Goal: Book appointment/travel/reservation: Book appointment/travel/reservation

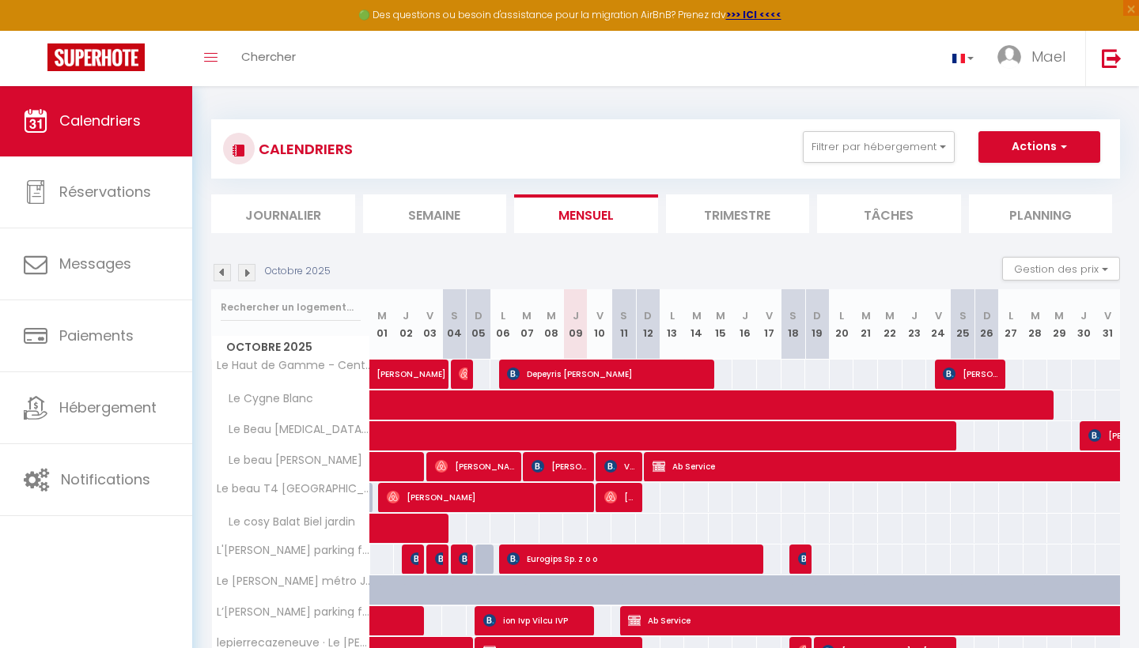
scroll to position [4, 0]
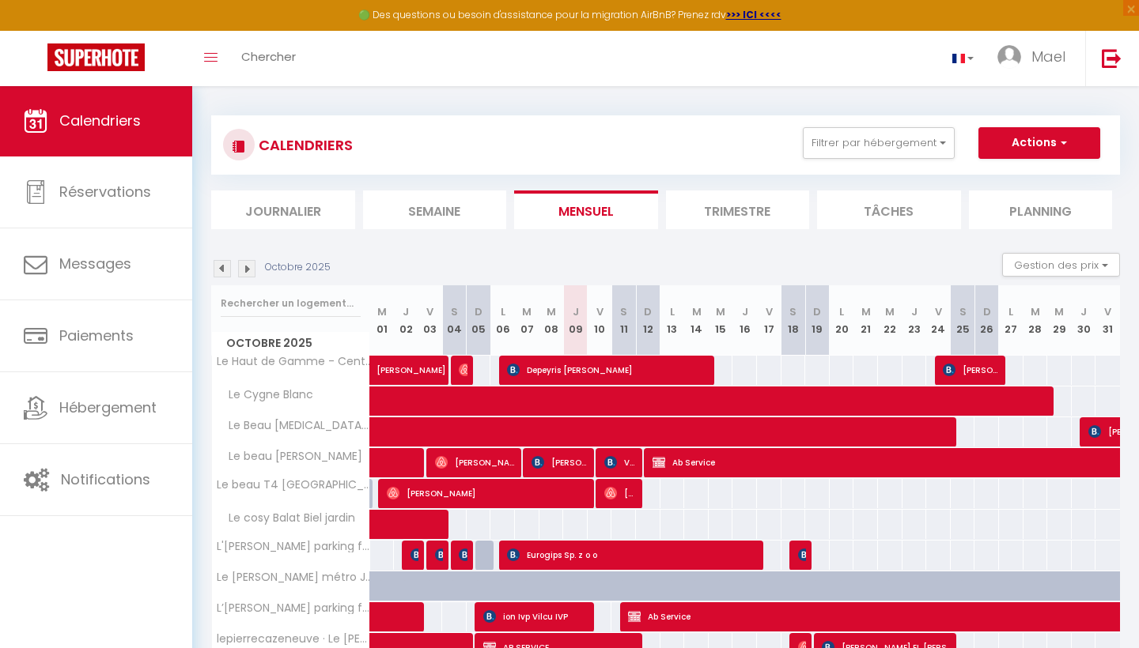
click at [1073, 149] on button "Actions" at bounding box center [1039, 143] width 122 height 32
click at [1025, 165] on ul "Nouvelle réservation Exporter les réservations Importer les réservations" at bounding box center [1018, 203] width 163 height 89
click at [1042, 143] on button "Actions" at bounding box center [1039, 143] width 122 height 32
click at [1022, 179] on link "Nouvelle réservation" at bounding box center [1023, 180] width 138 height 24
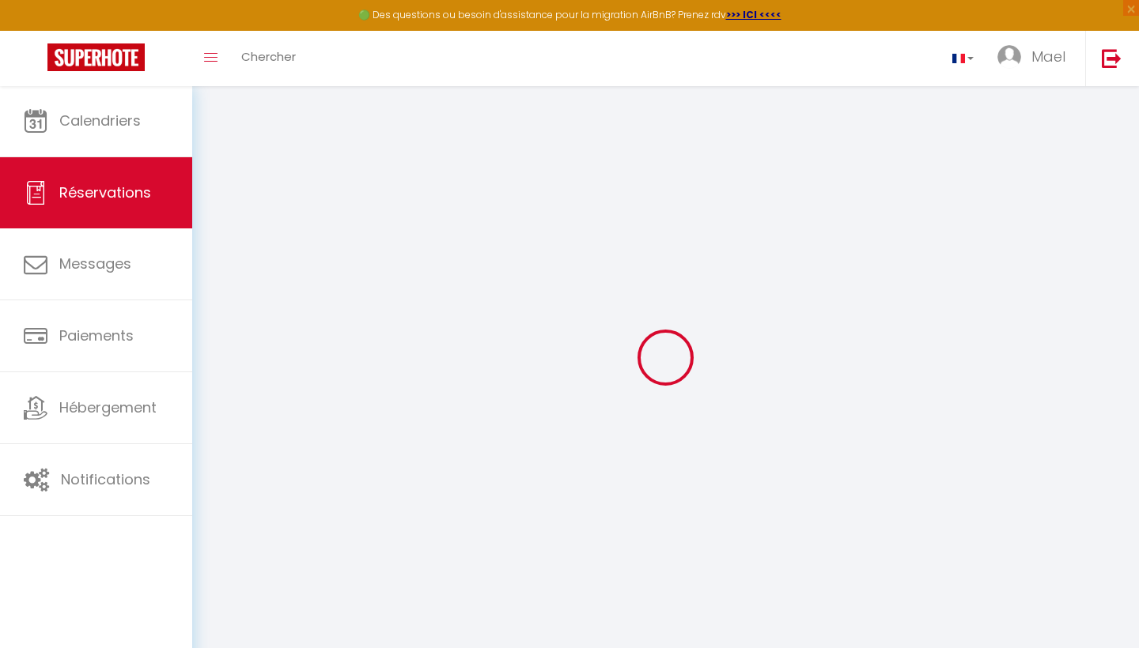
select select
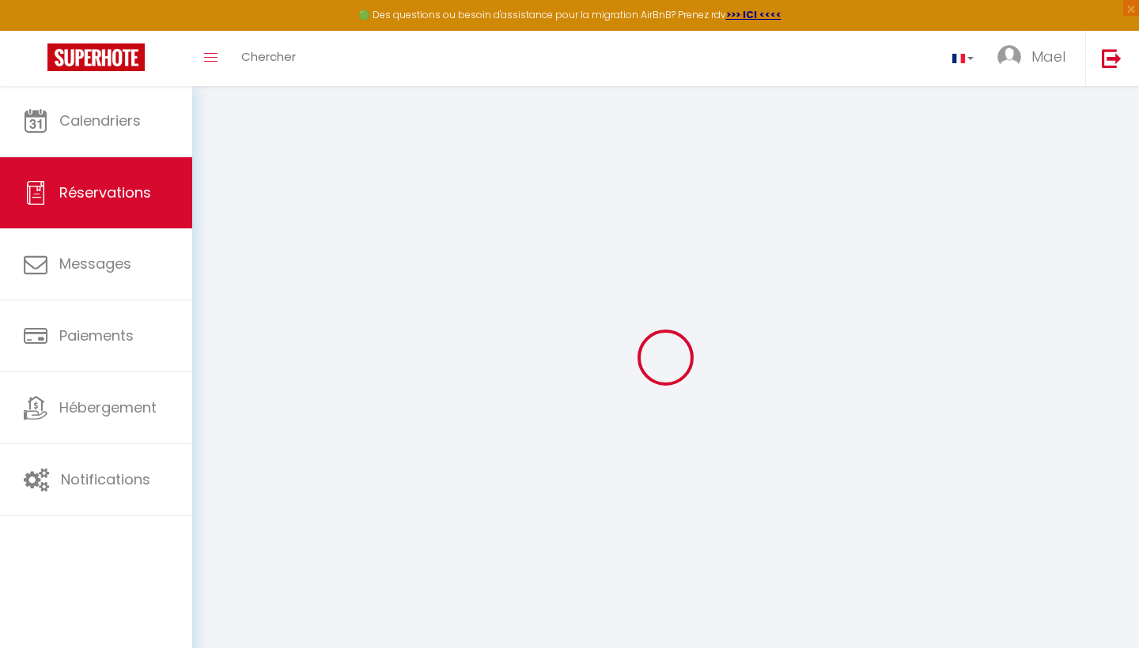
select select
checkbox input "false"
select select
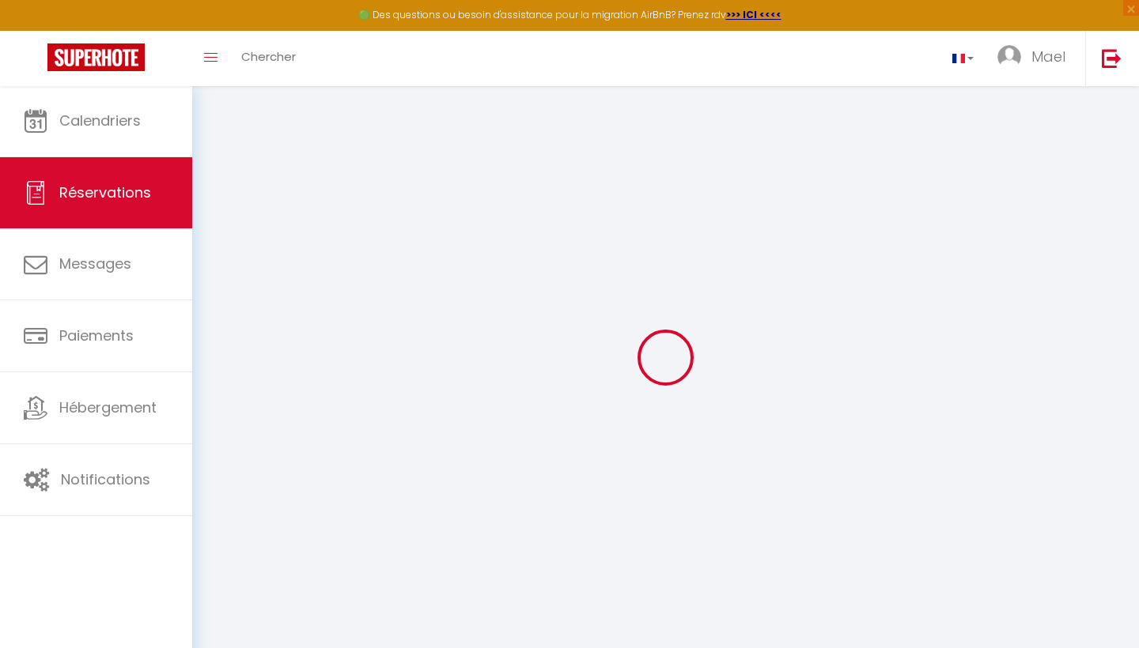
select select
checkbox input "false"
select select
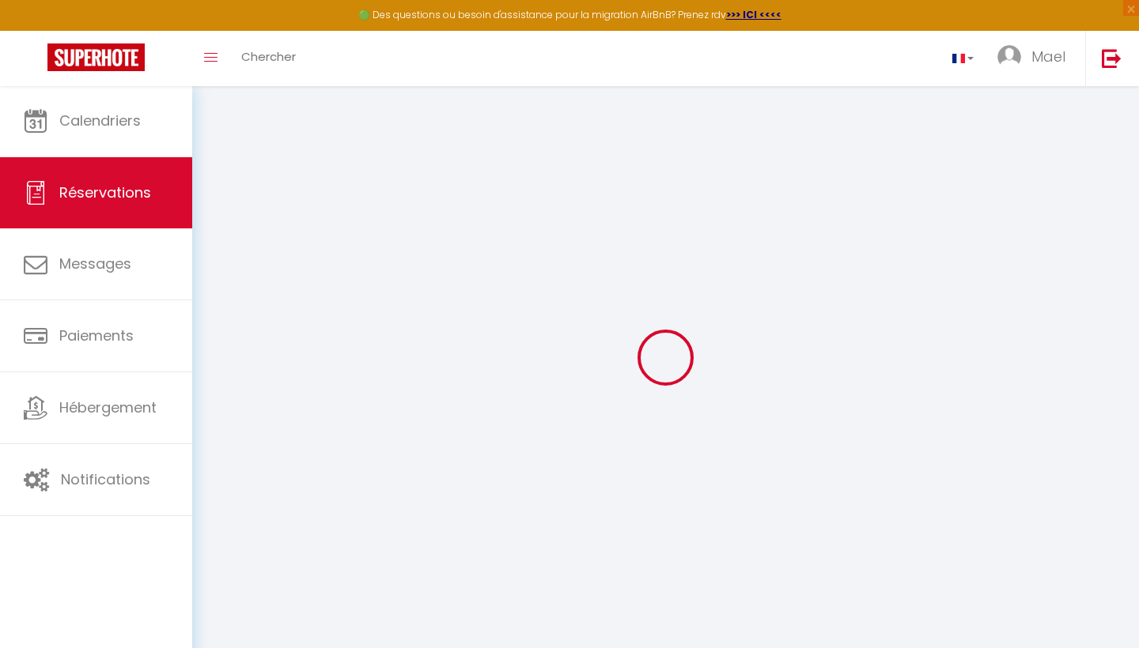
select select
checkbox input "false"
select select
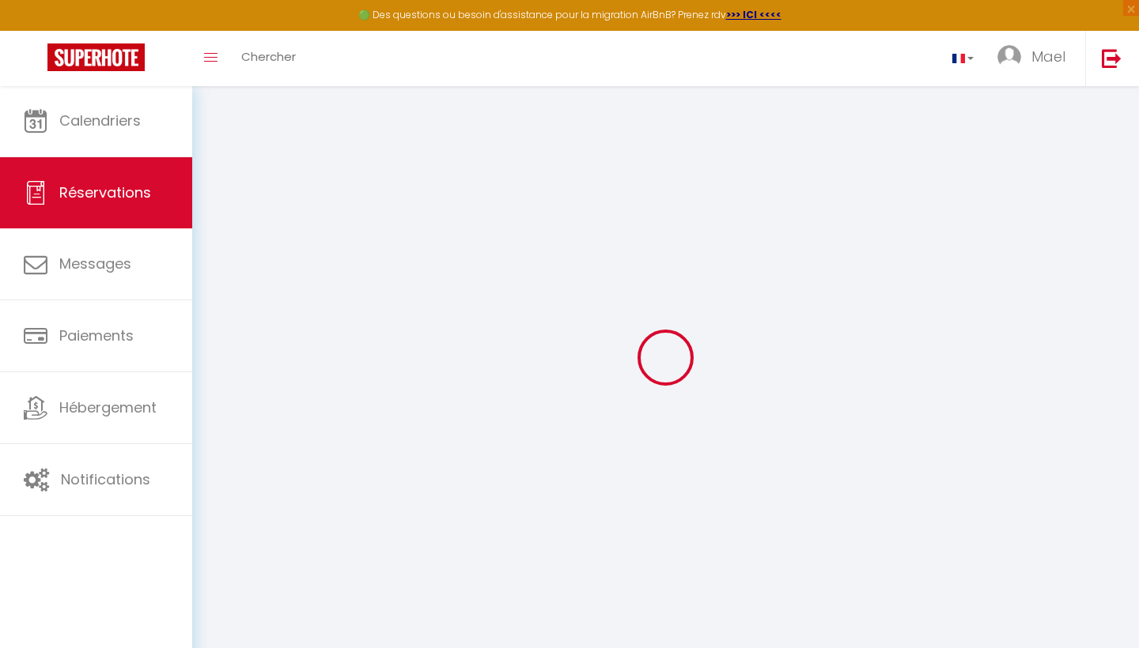
select select
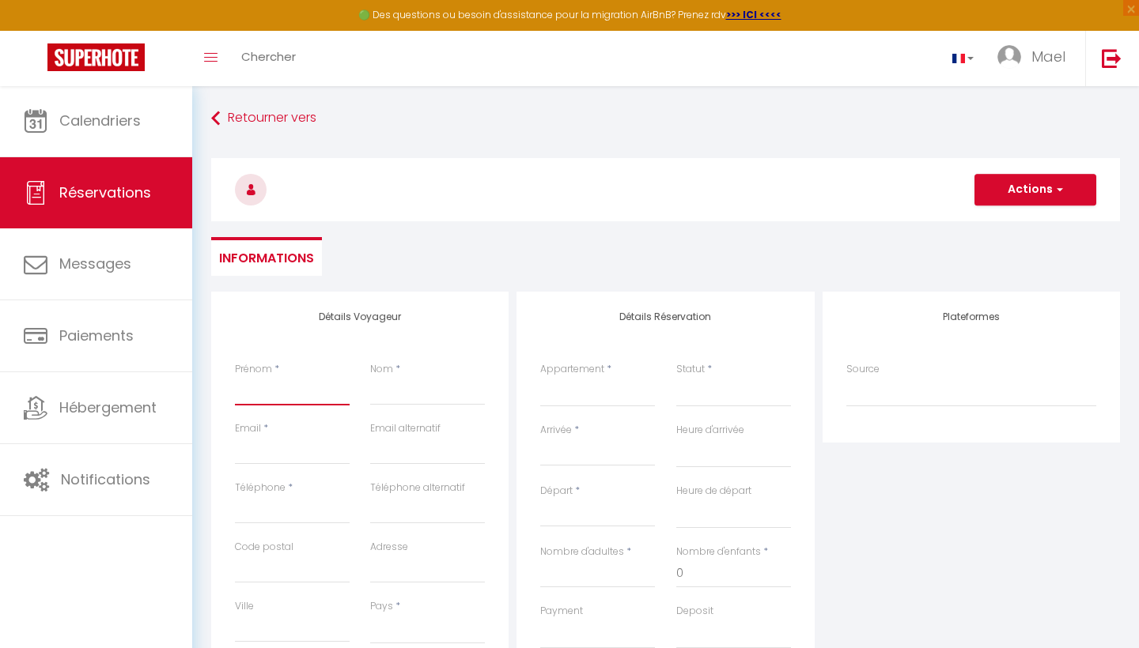
type input "A"
select select
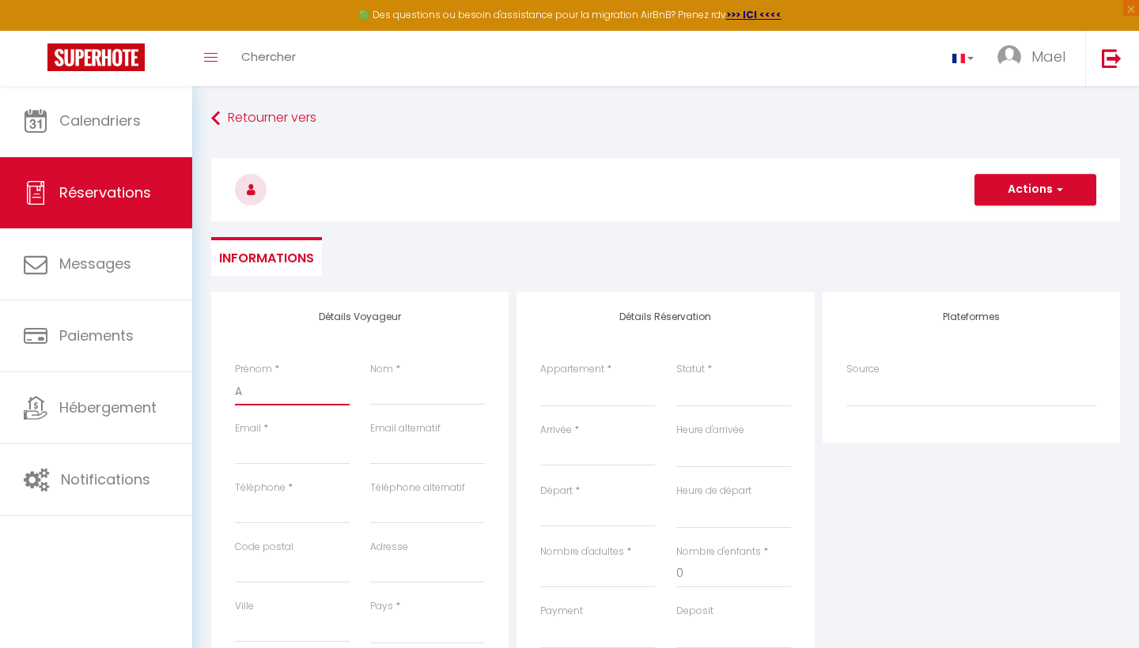
select select
checkbox input "false"
type input "AB"
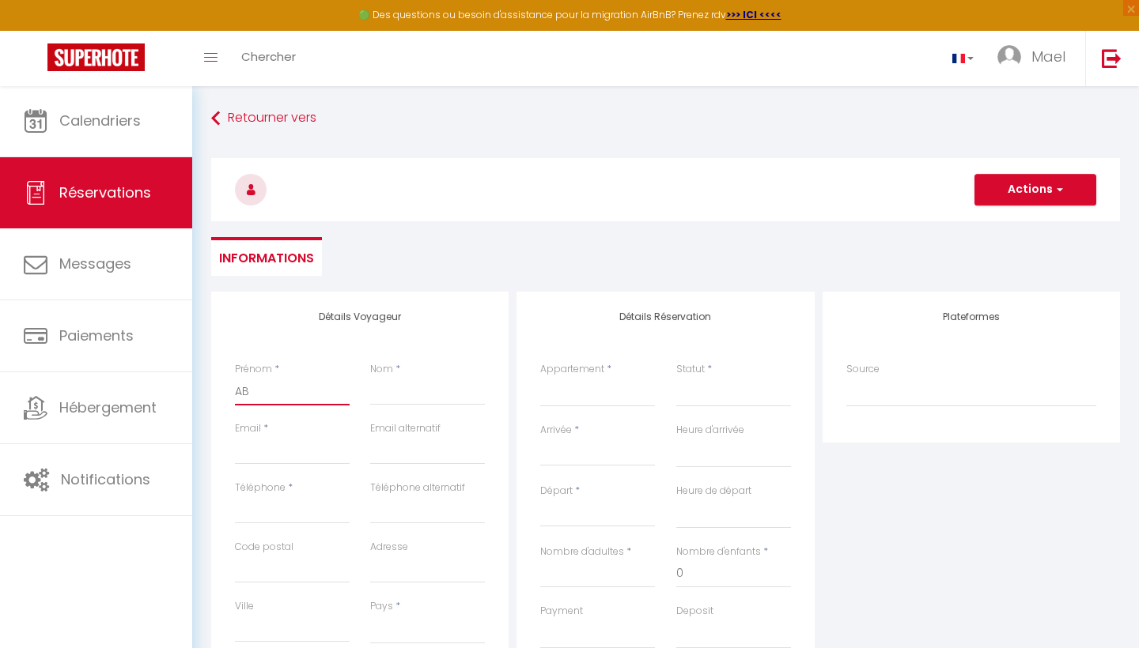
select select
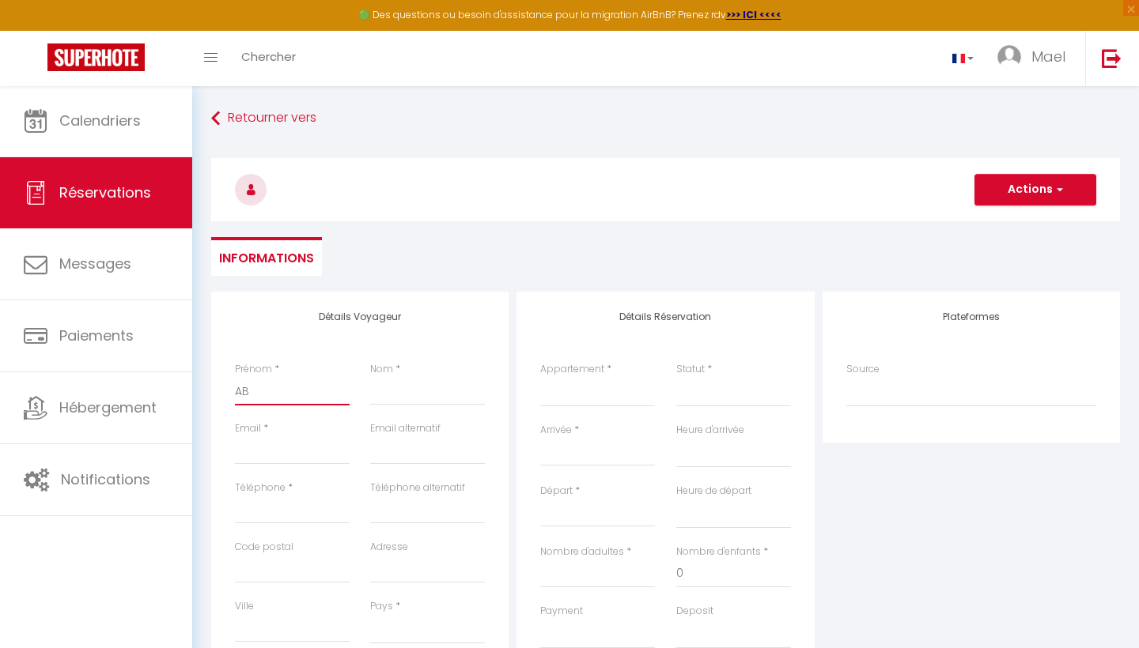
select select
checkbox input "false"
type input "AB"
type input "S"
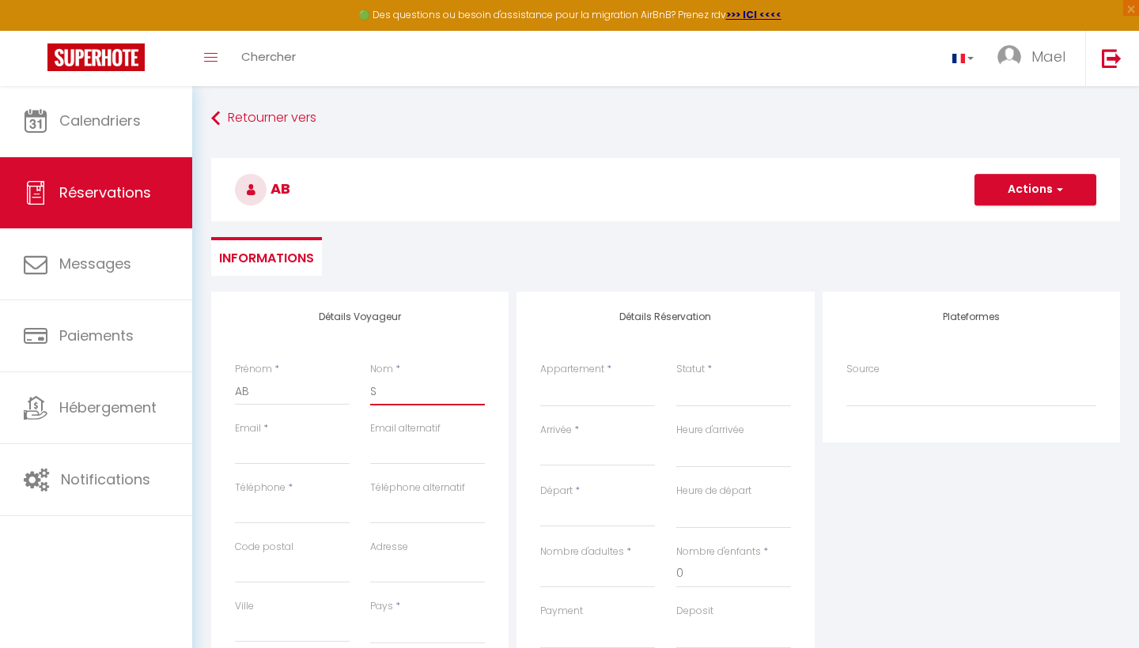
select select
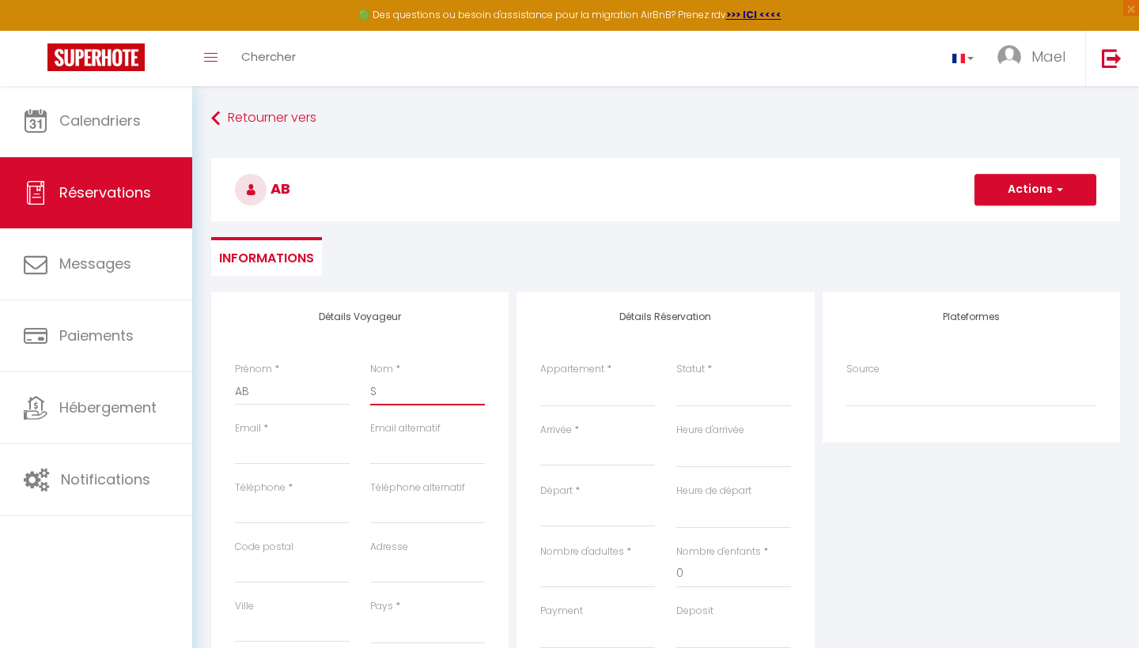
select select
checkbox input "false"
type input "Se"
select select
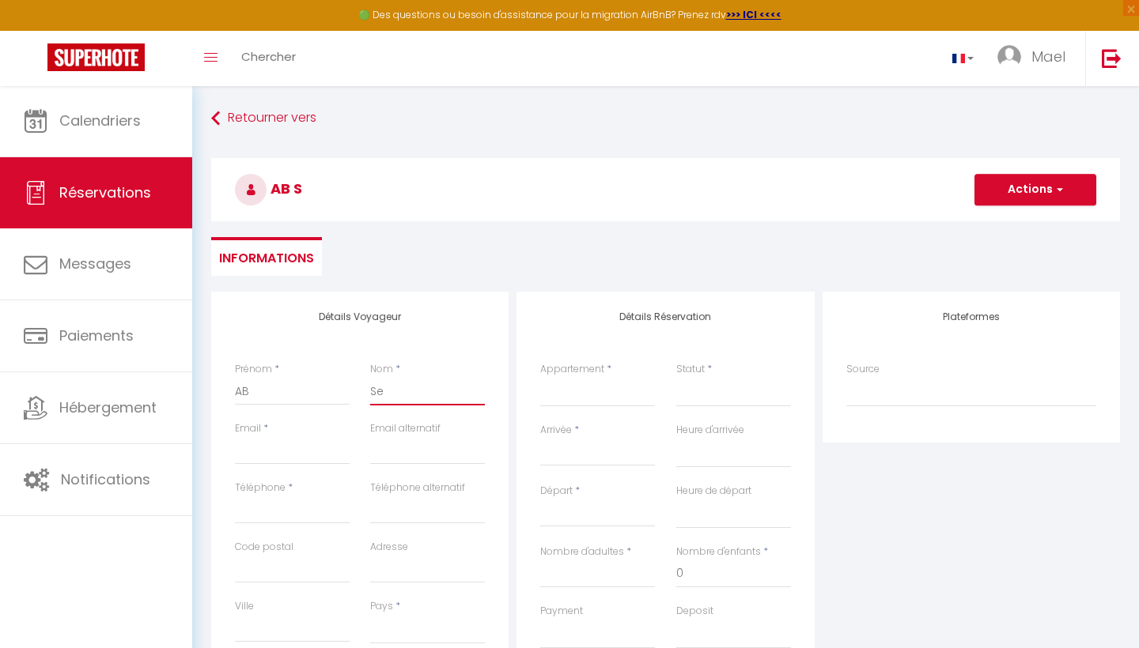
select select
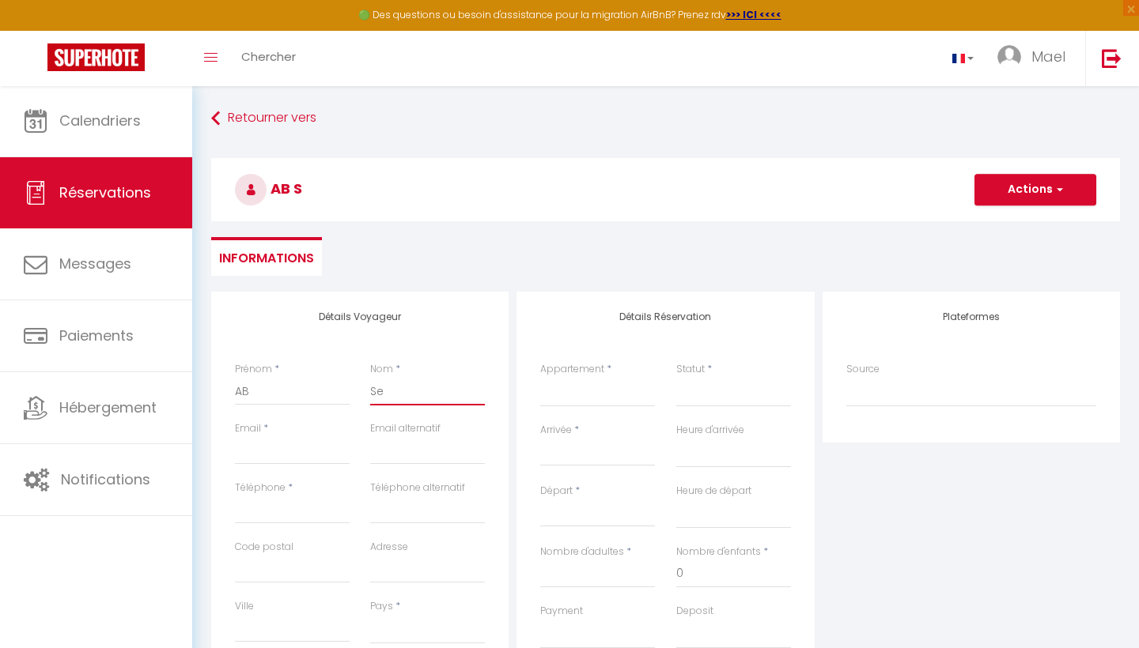
select select
checkbox input "false"
type input "Ser"
select select
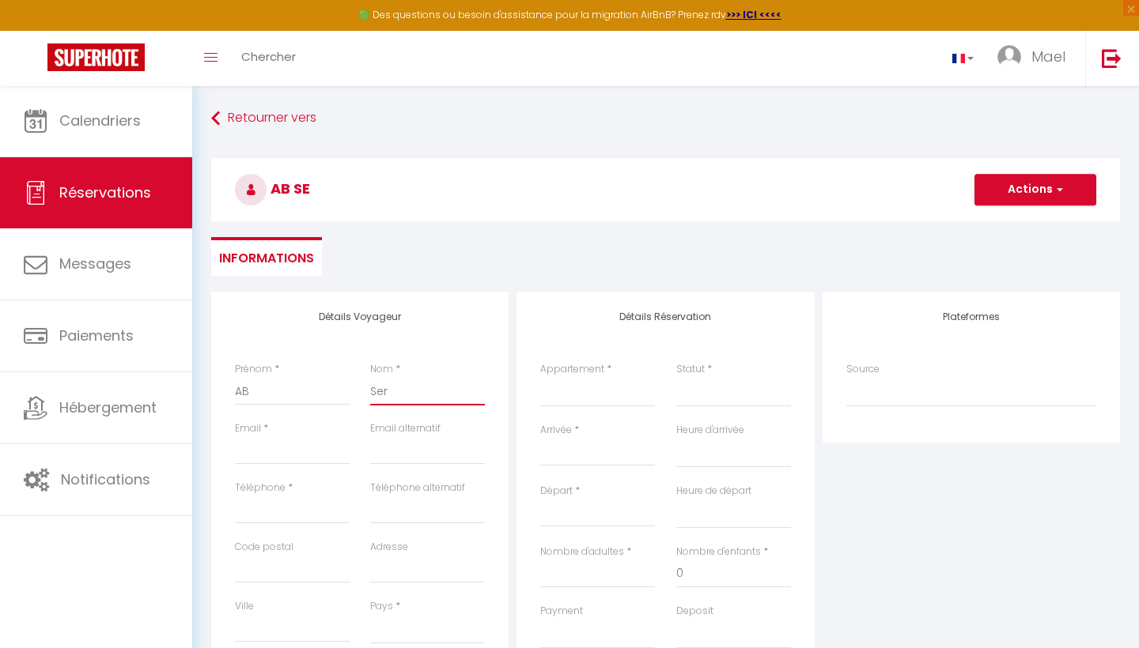
select select
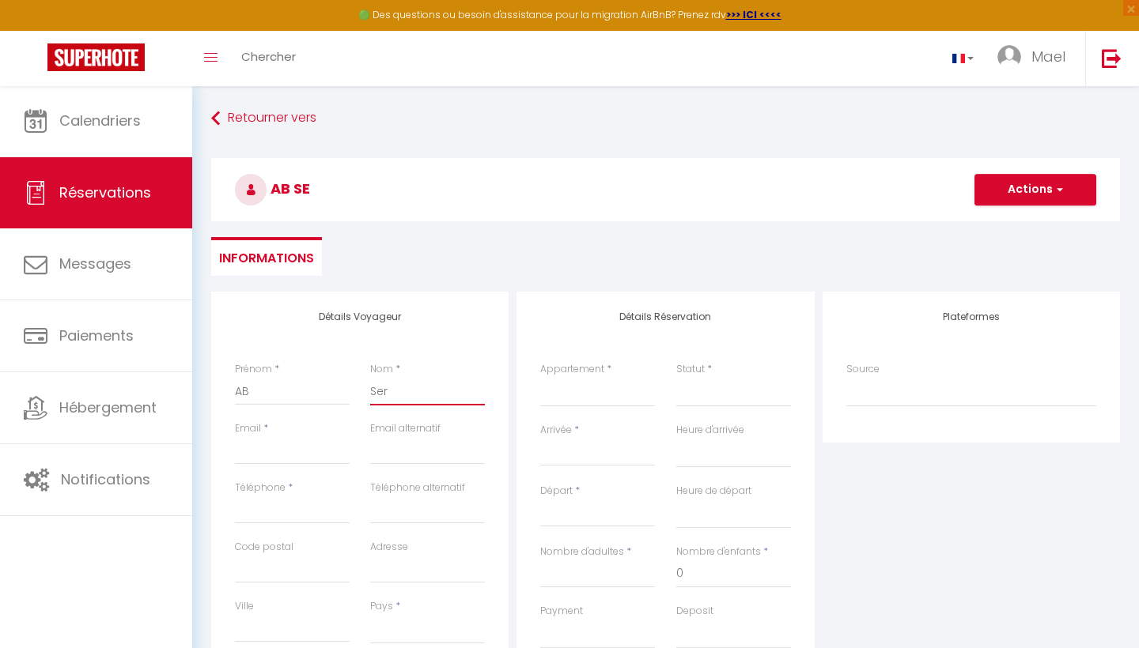
checkbox input "false"
type input "Serv"
select select
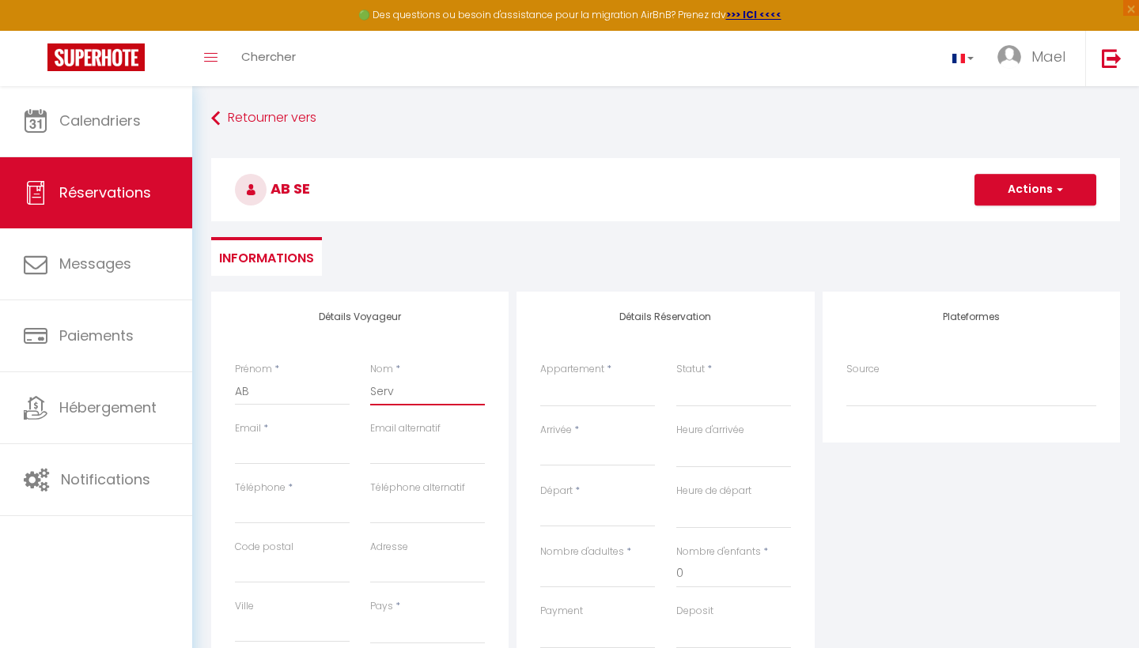
select select
checkbox input "false"
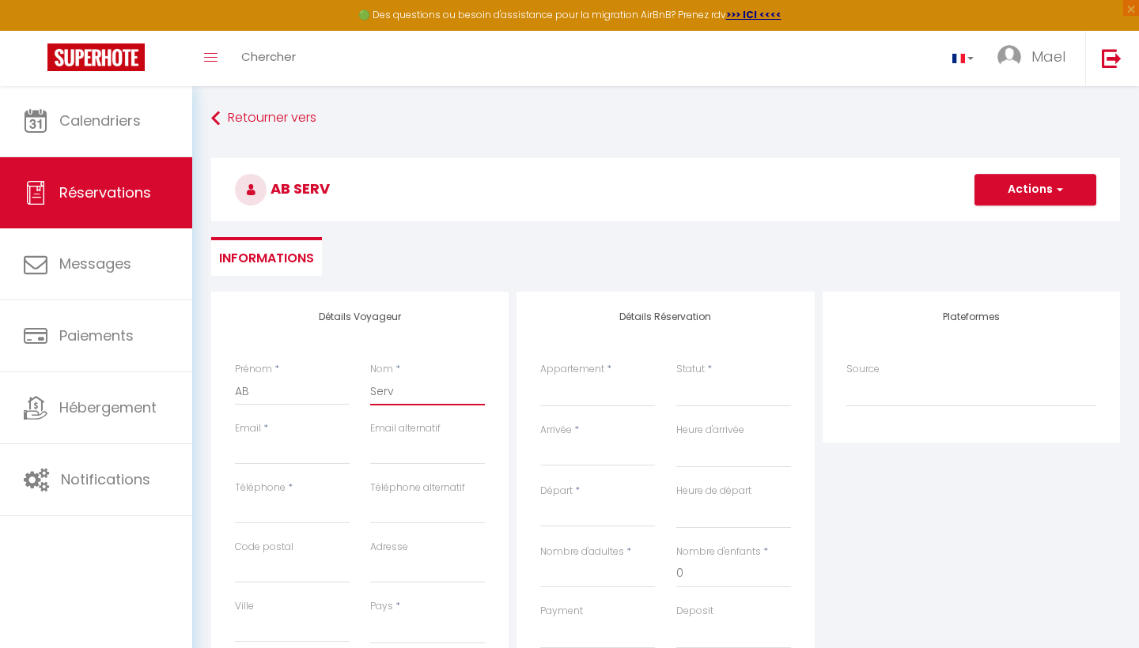
type input "Servi"
select select
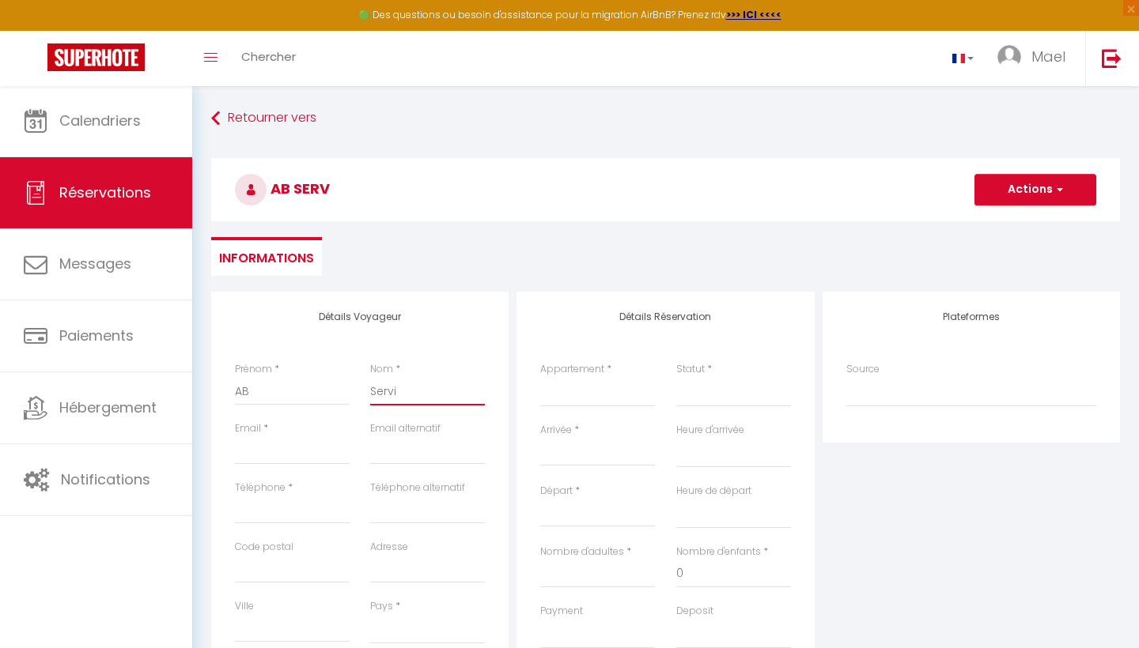
select select
checkbox input "false"
type input "Servic"
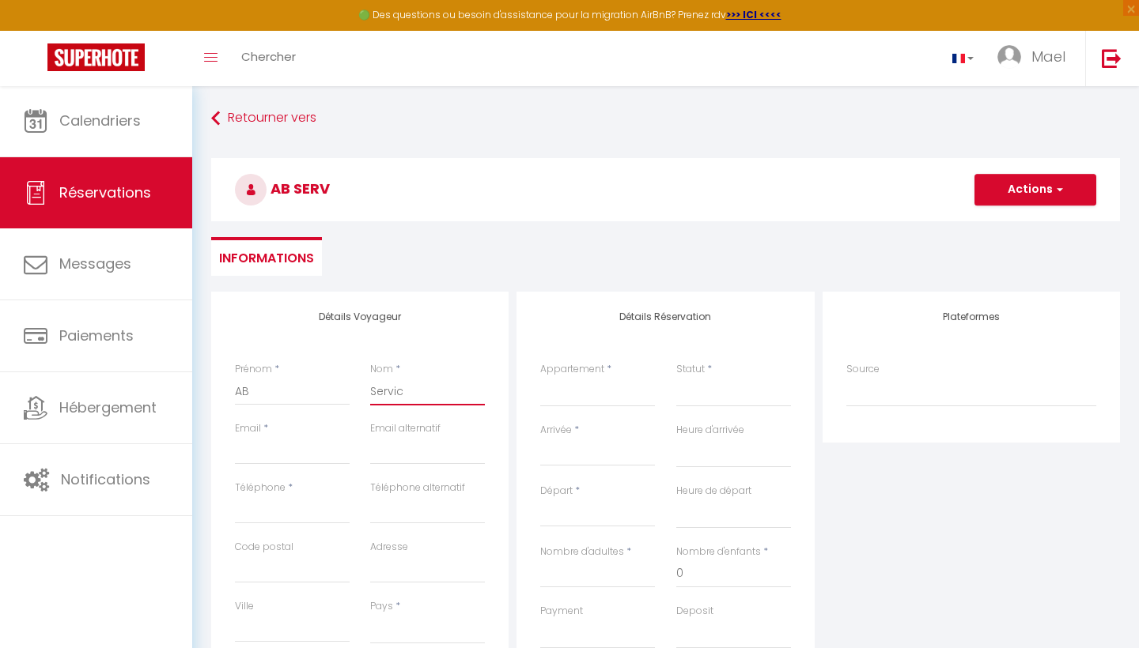
select select
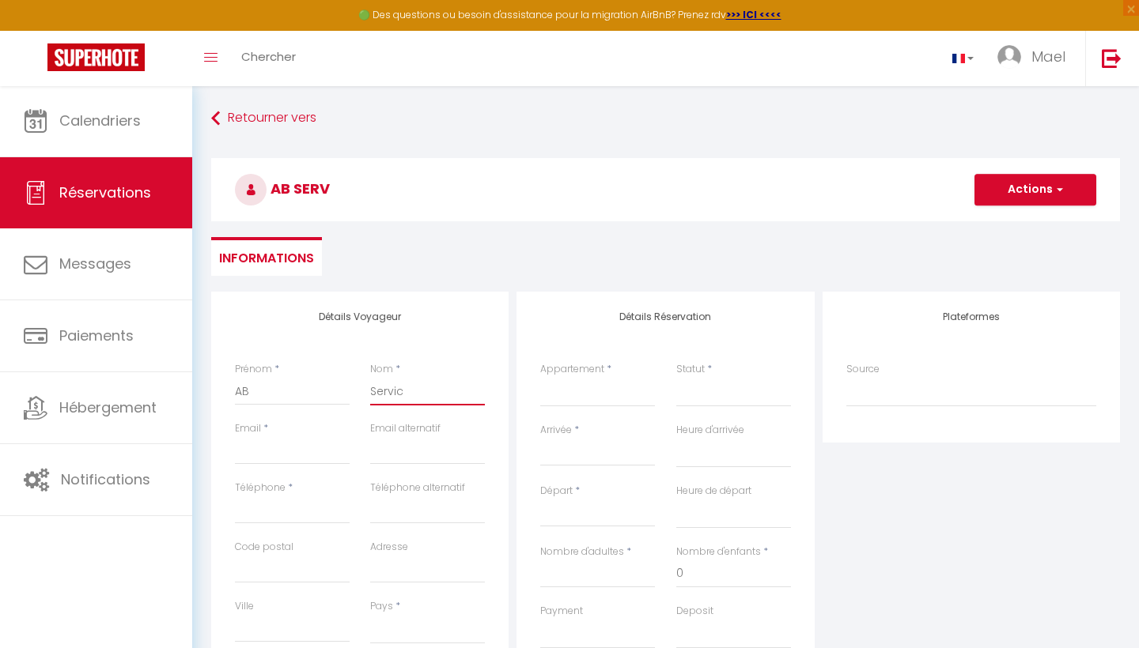
select select
checkbox input "false"
type input "Service"
select select
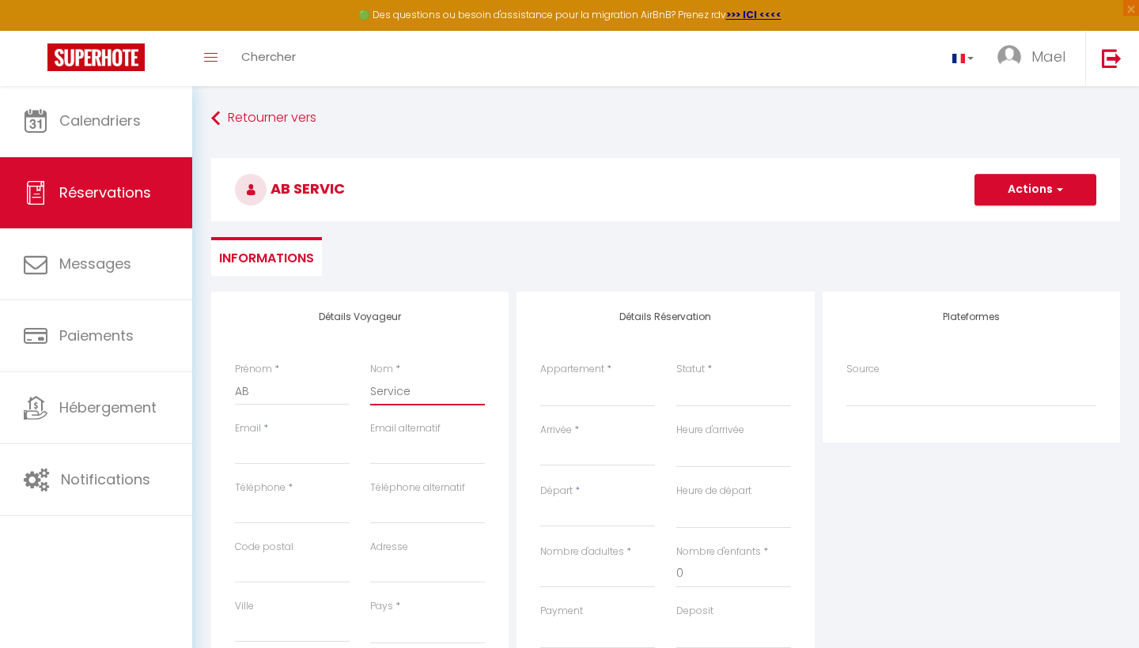
select select
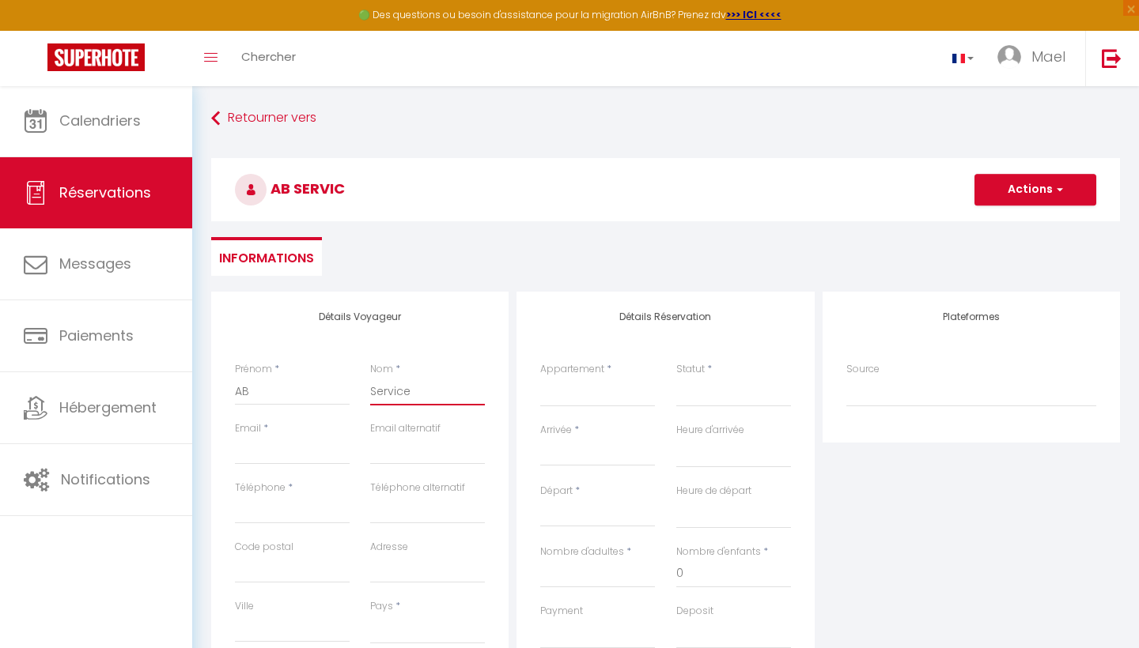
select select
checkbox input "false"
type input "Service"
type input "a"
select select
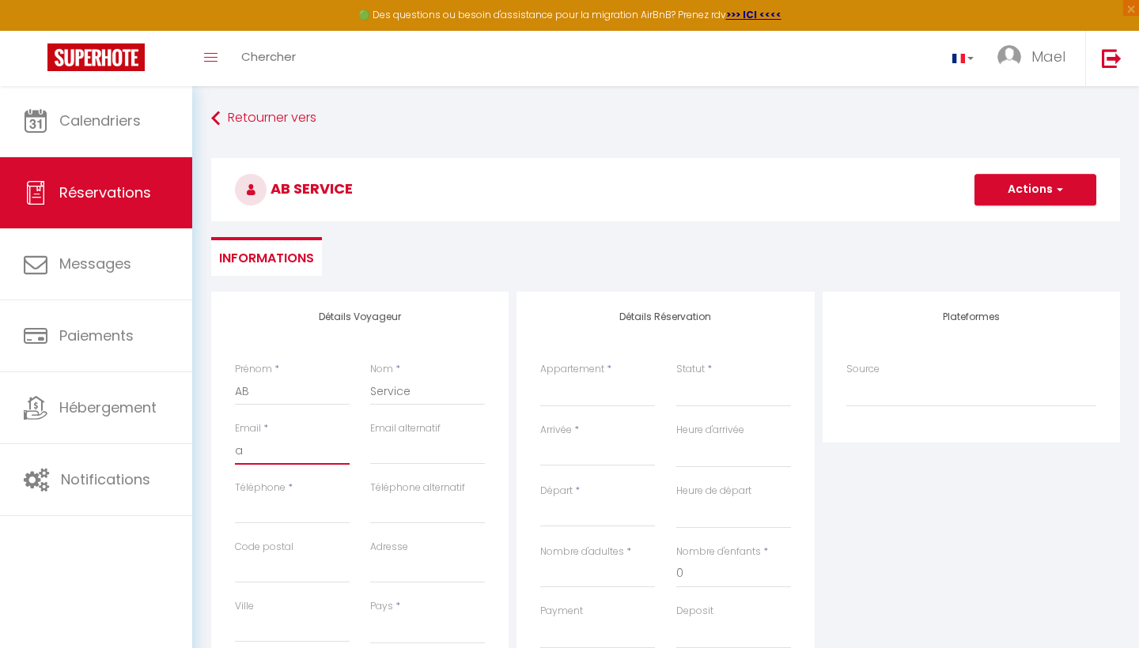
select select
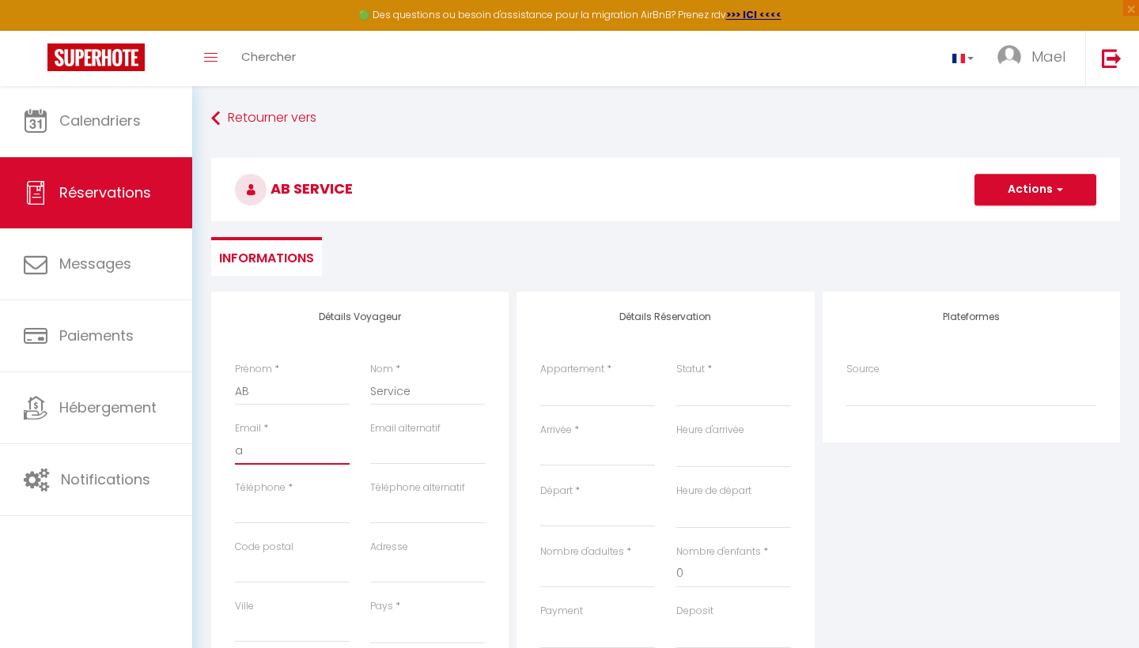
select select
checkbox input "false"
type input "ab"
select select
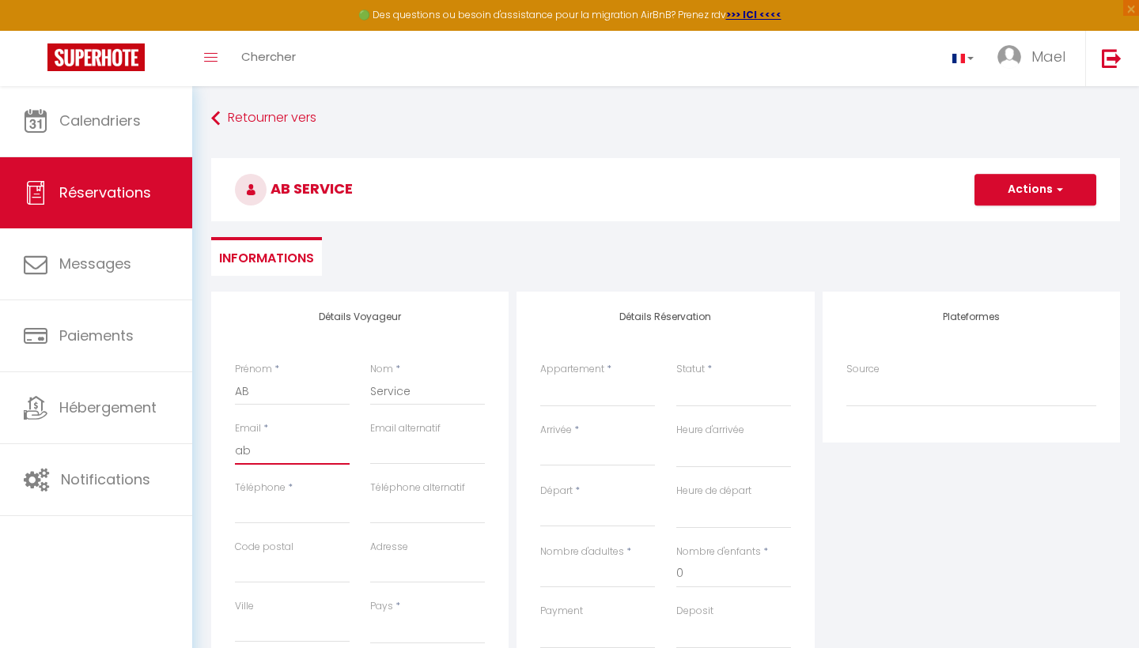
select select
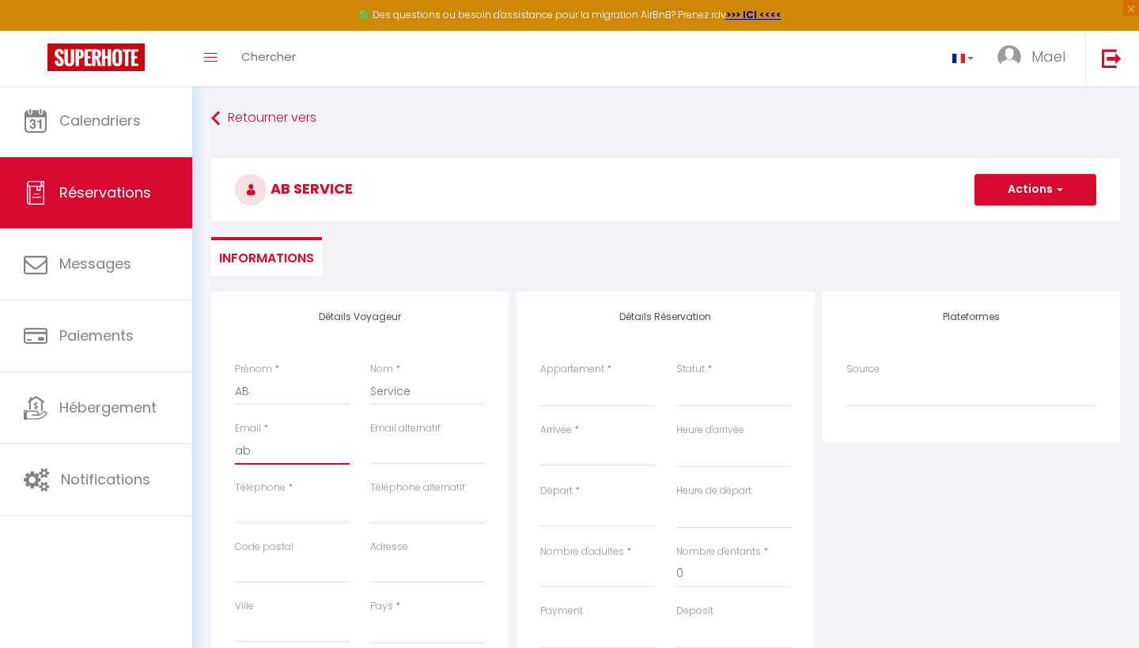
checkbox input "false"
type input "abs"
select select
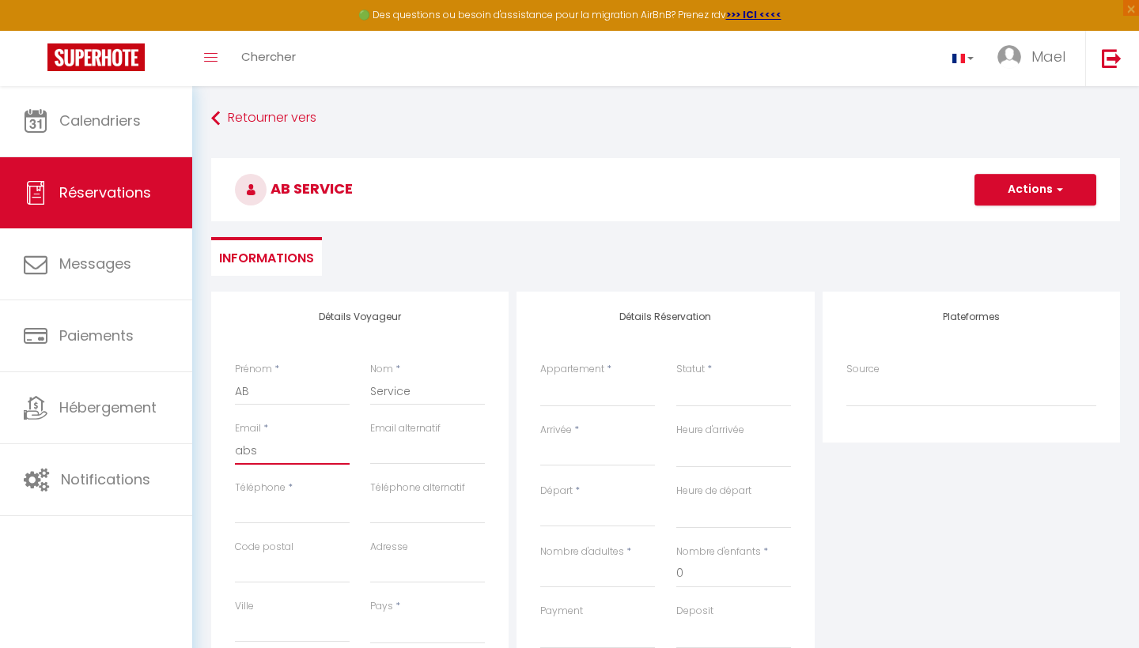
select select
checkbox input "false"
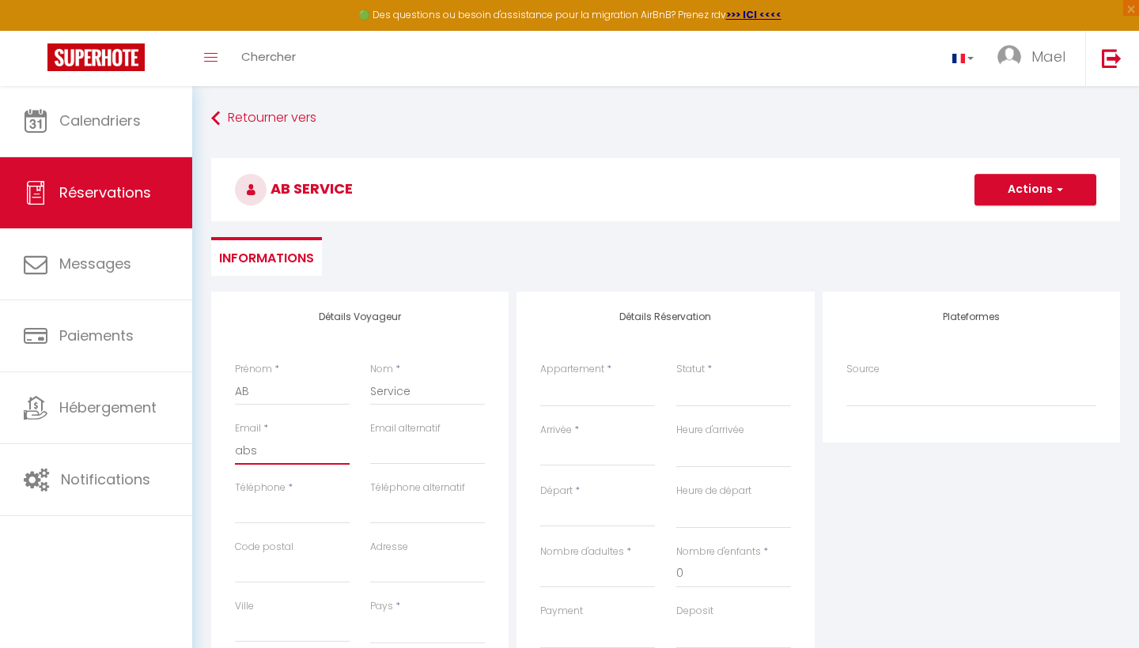
type input "abse"
select select
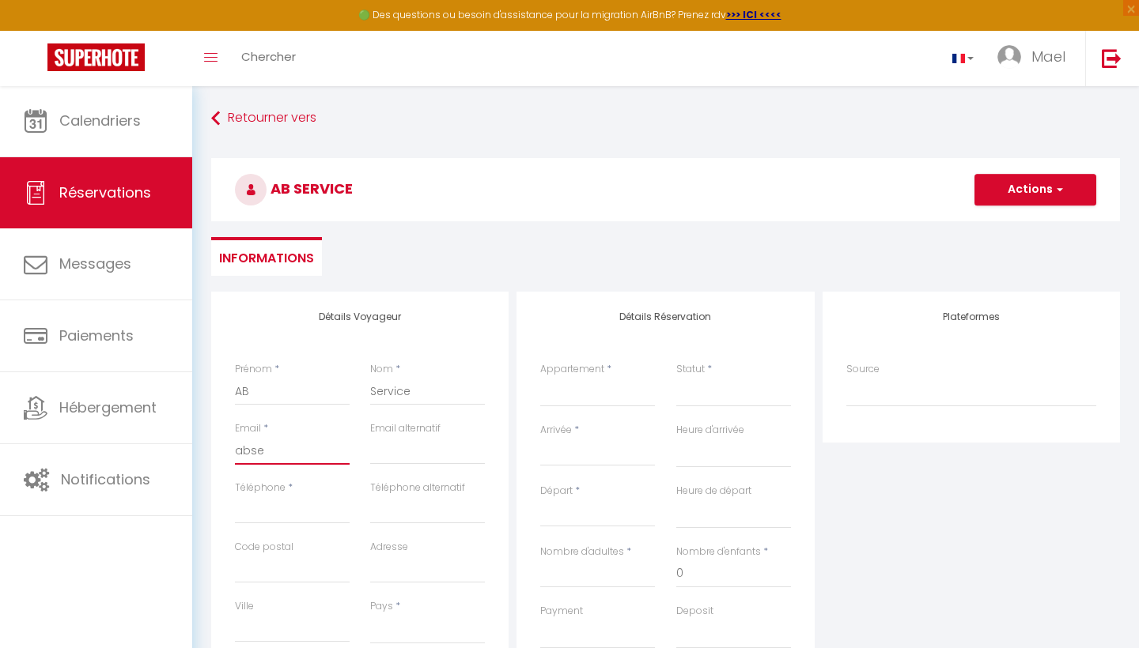
select select
checkbox input "false"
type input "[PERSON_NAME]"
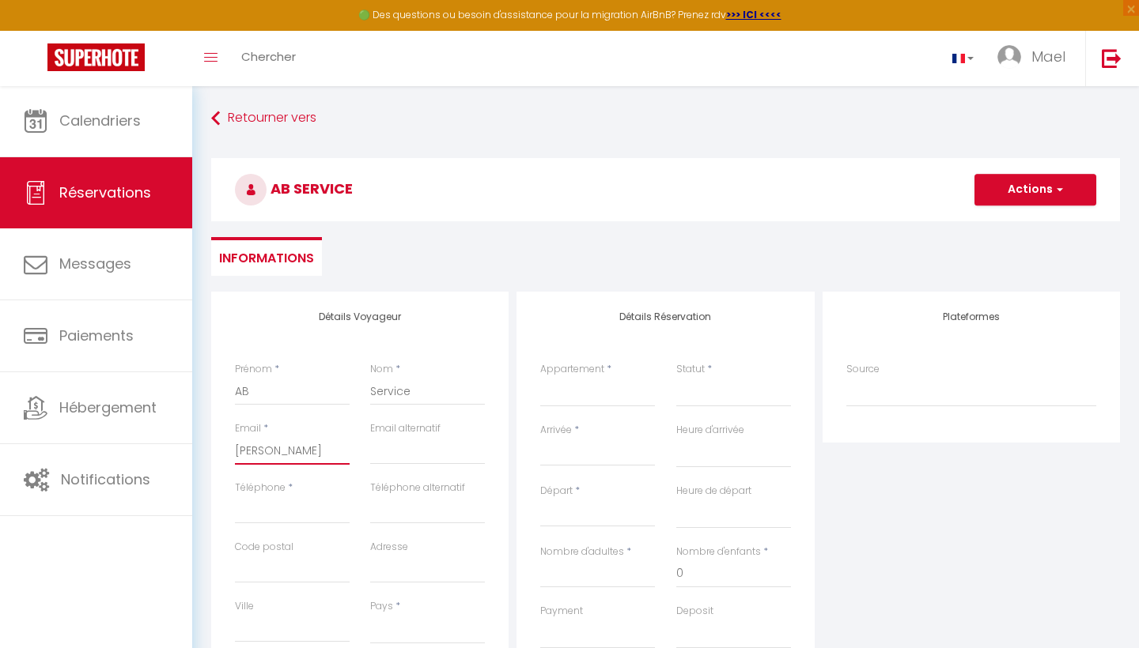
select select
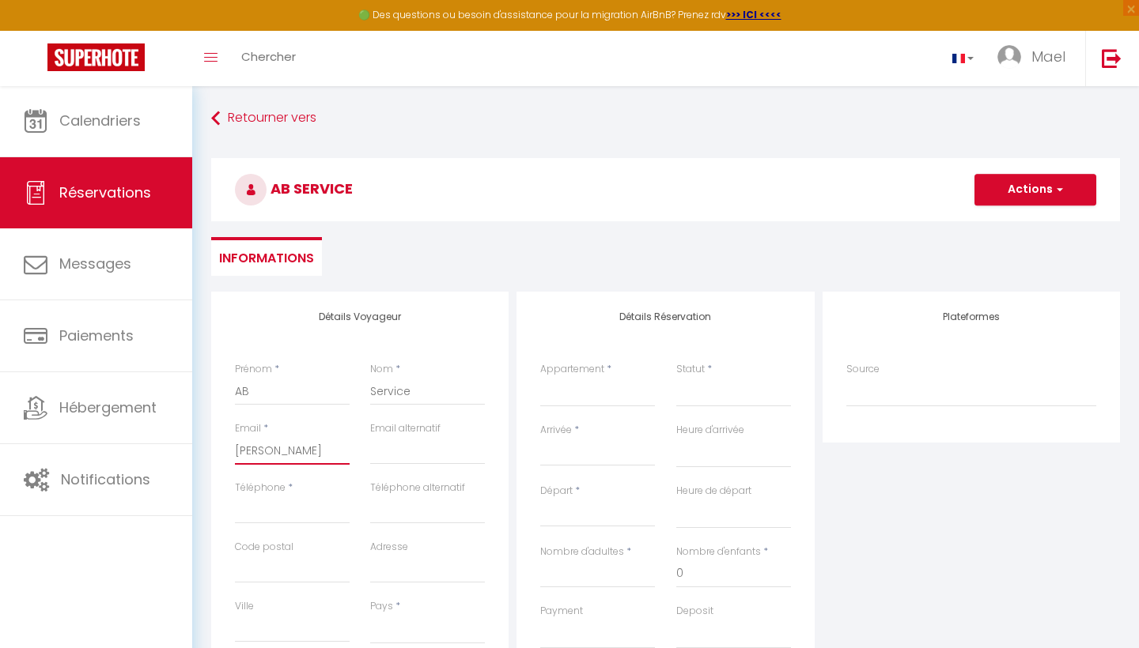
select select
checkbox input "false"
type input "abserv"
select select
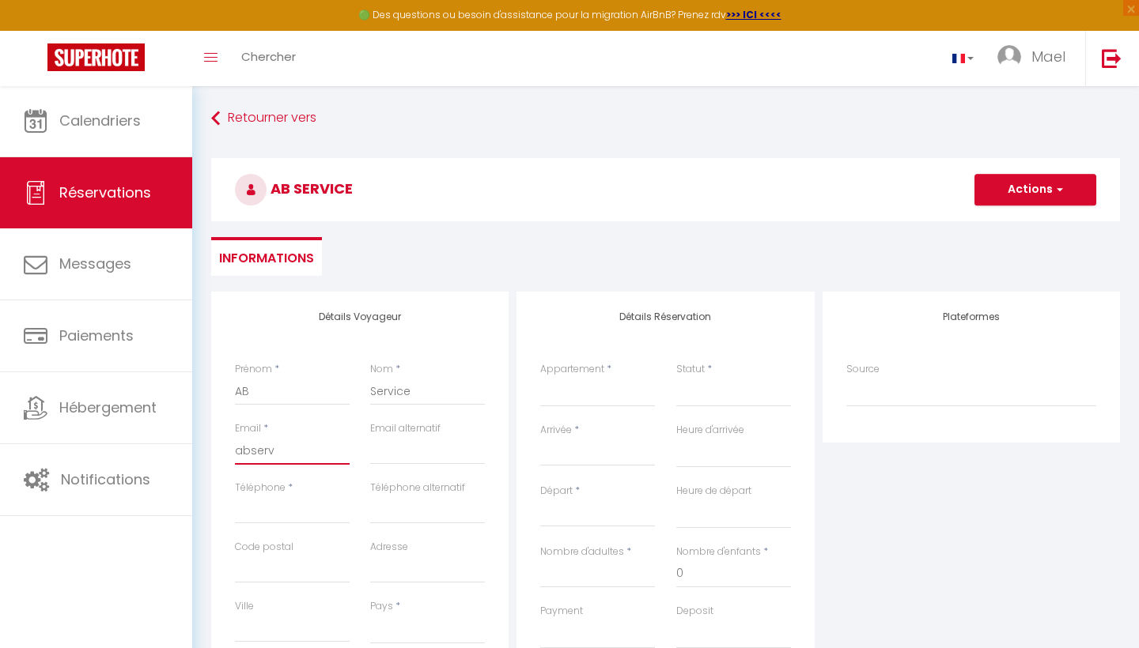
select select
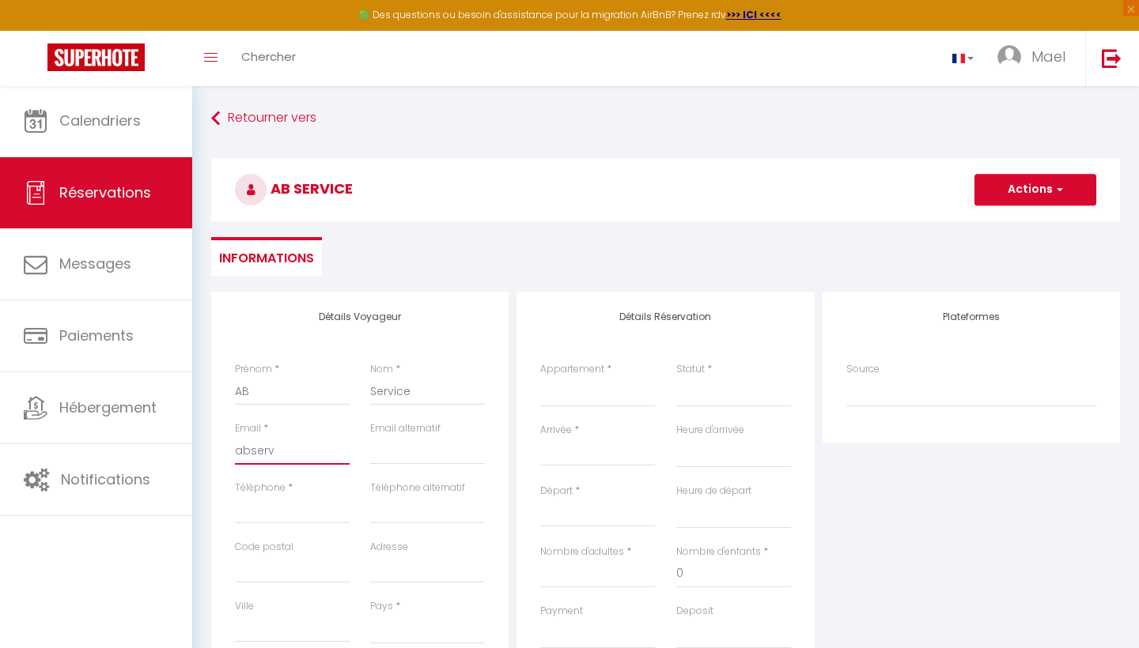
select select
checkbox input "false"
type input "abservi"
select select
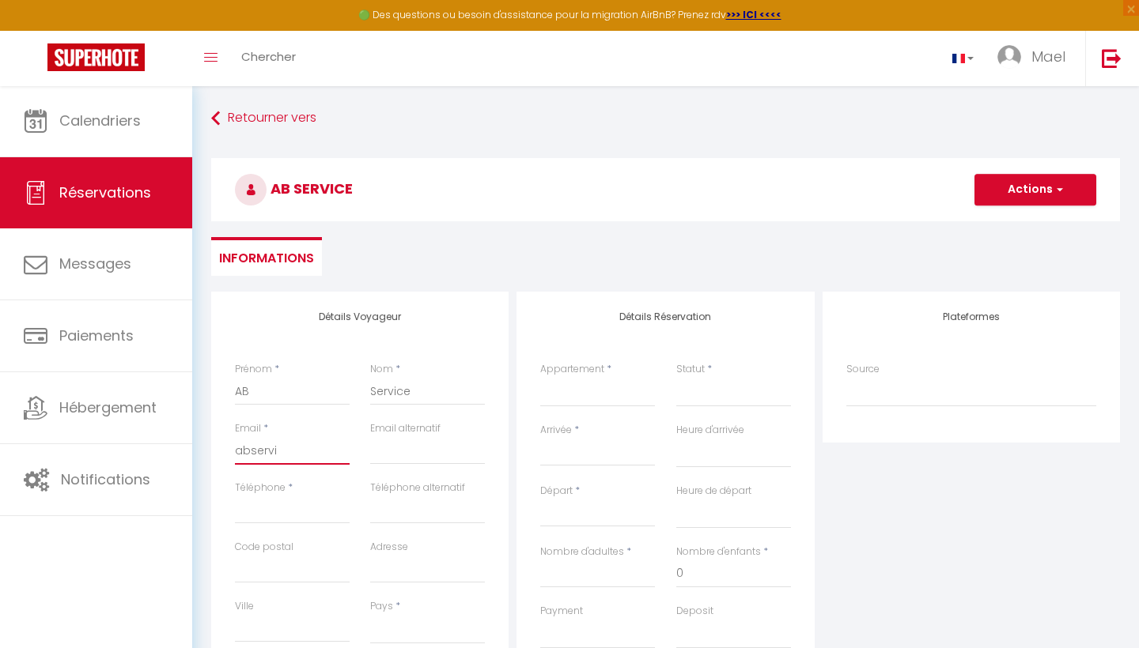
select select
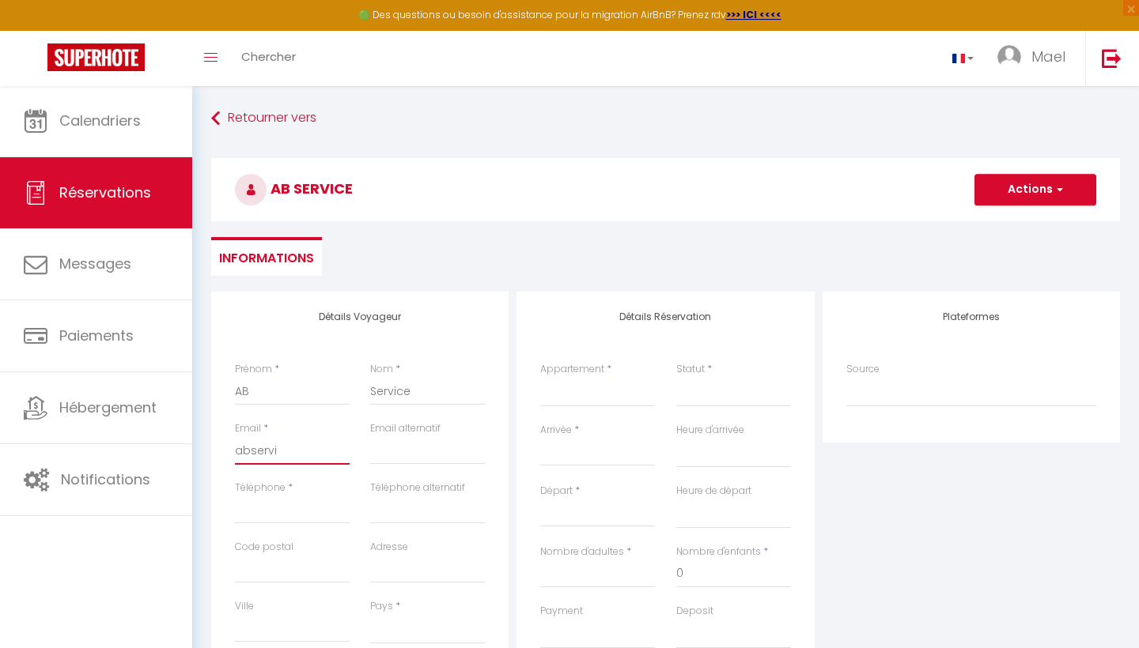
checkbox input "false"
type input "abservic"
select select
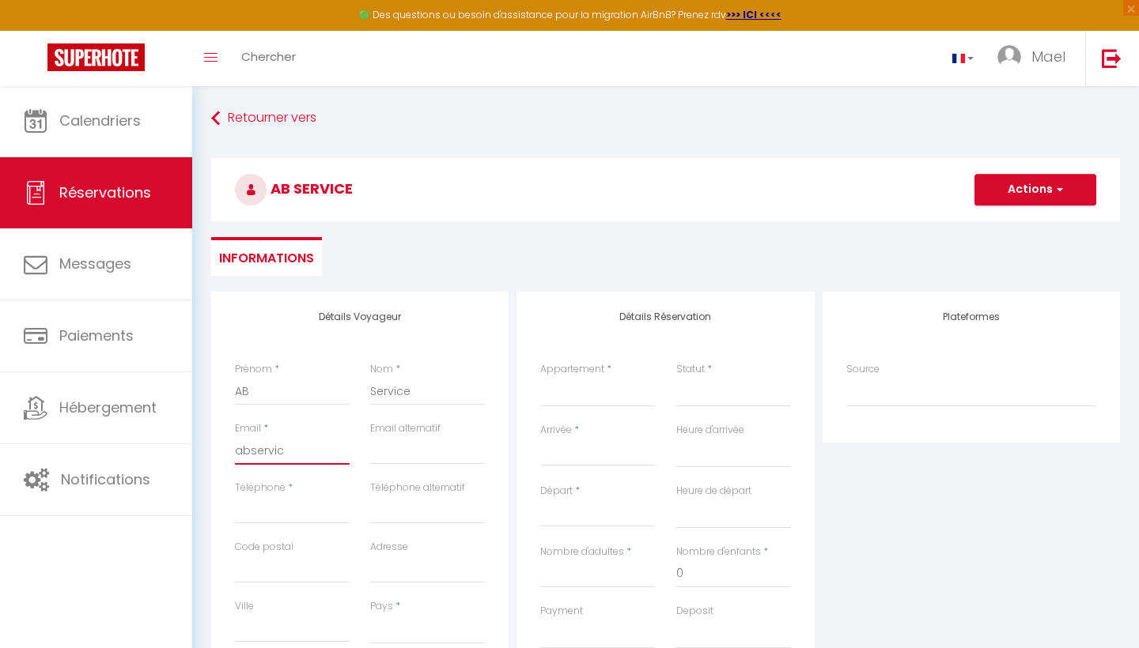
select select
checkbox input "false"
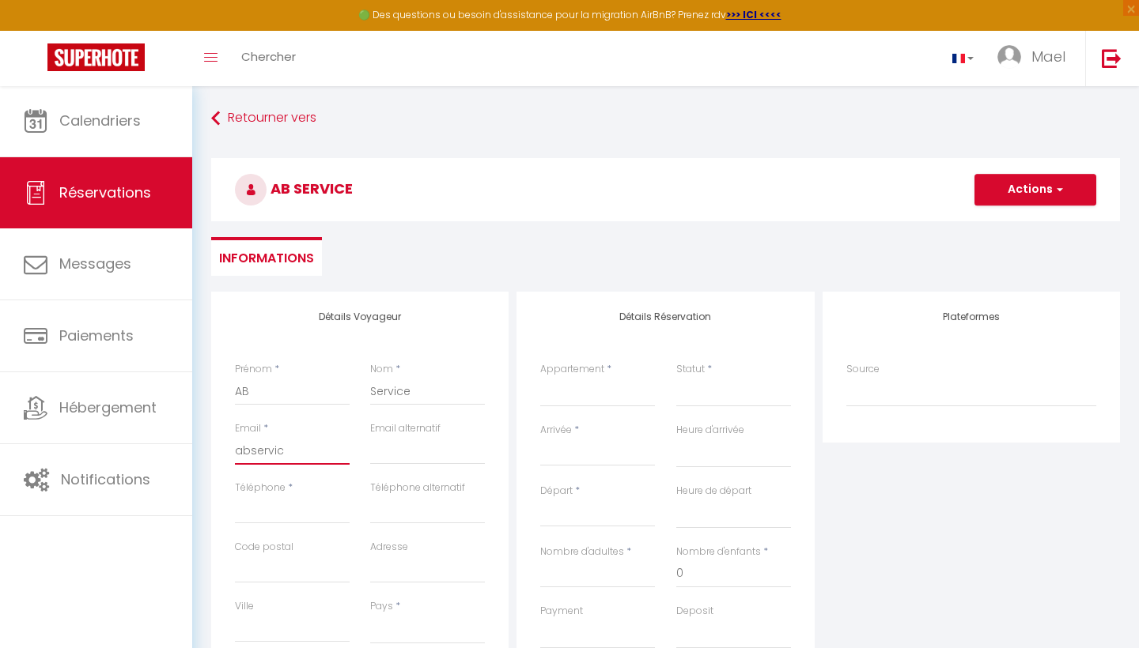
type input "abservice"
select select
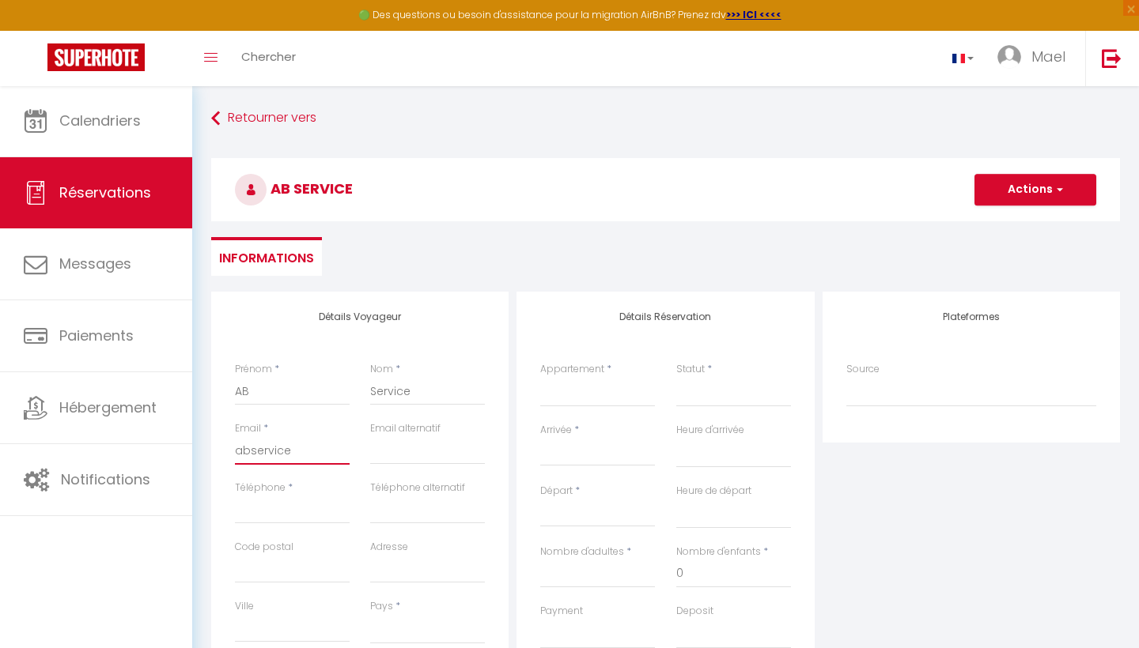
select select
checkbox input "false"
type input "abservice@"
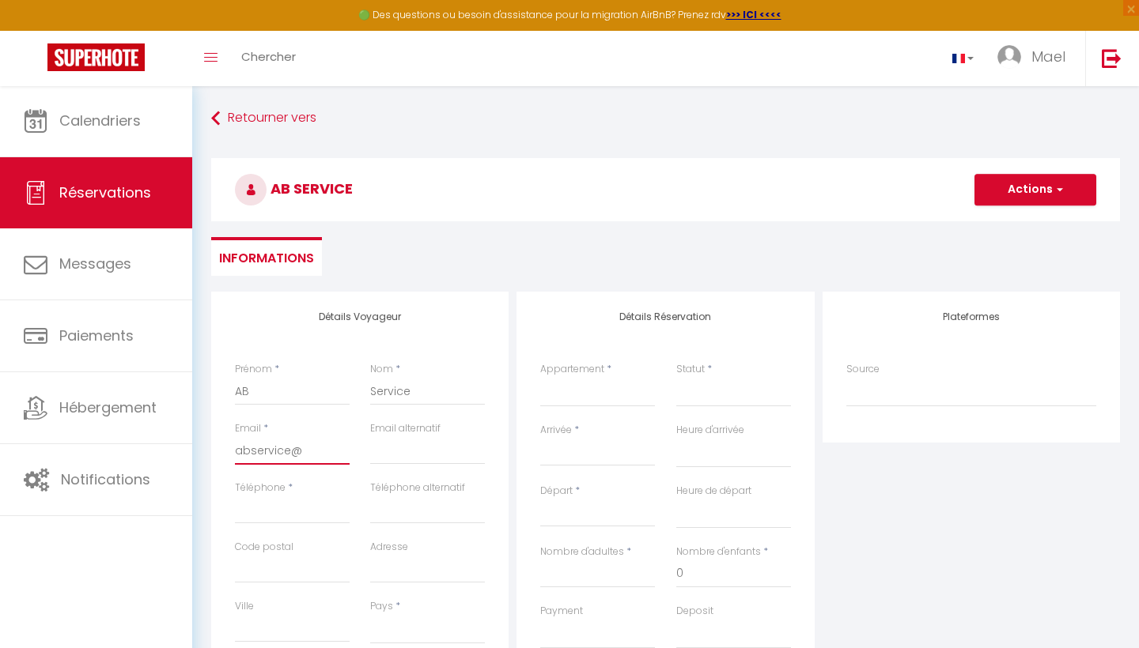
select select
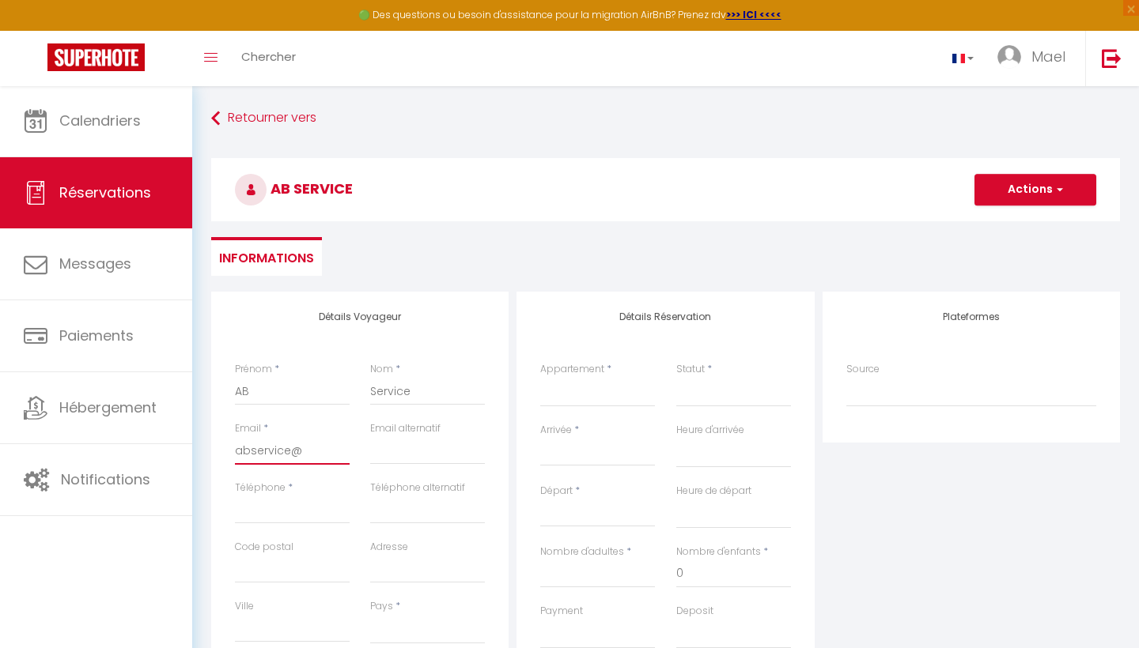
select select
checkbox input "false"
type input "abservice@g"
select select
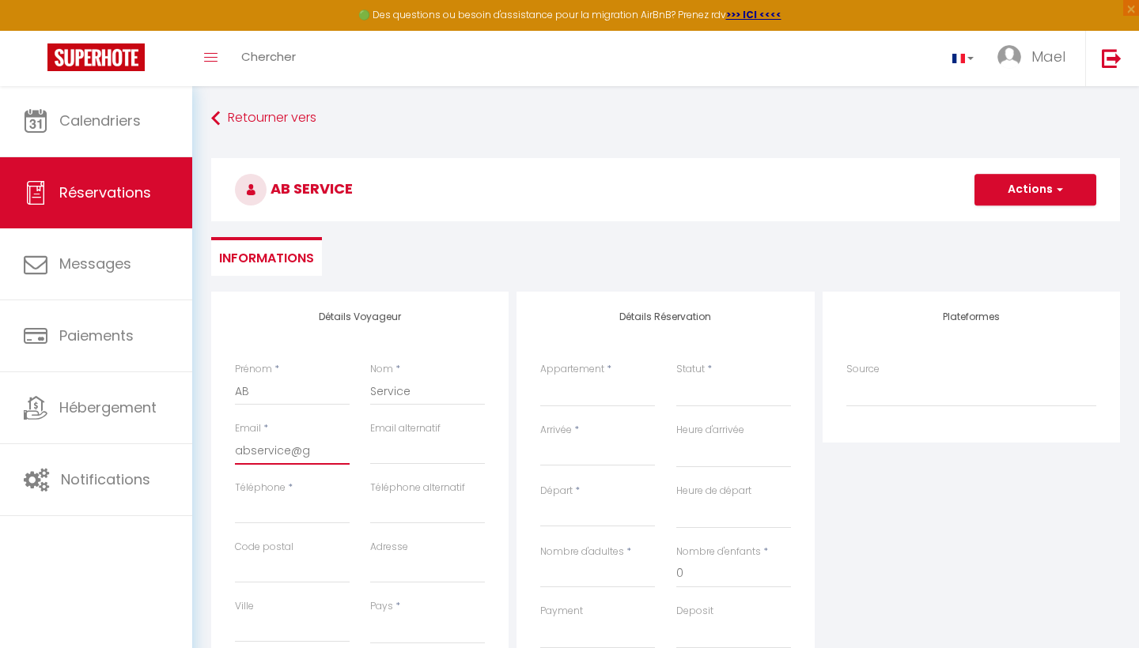
select select
click at [606, 444] on input "Arrivée" at bounding box center [597, 454] width 115 height 21
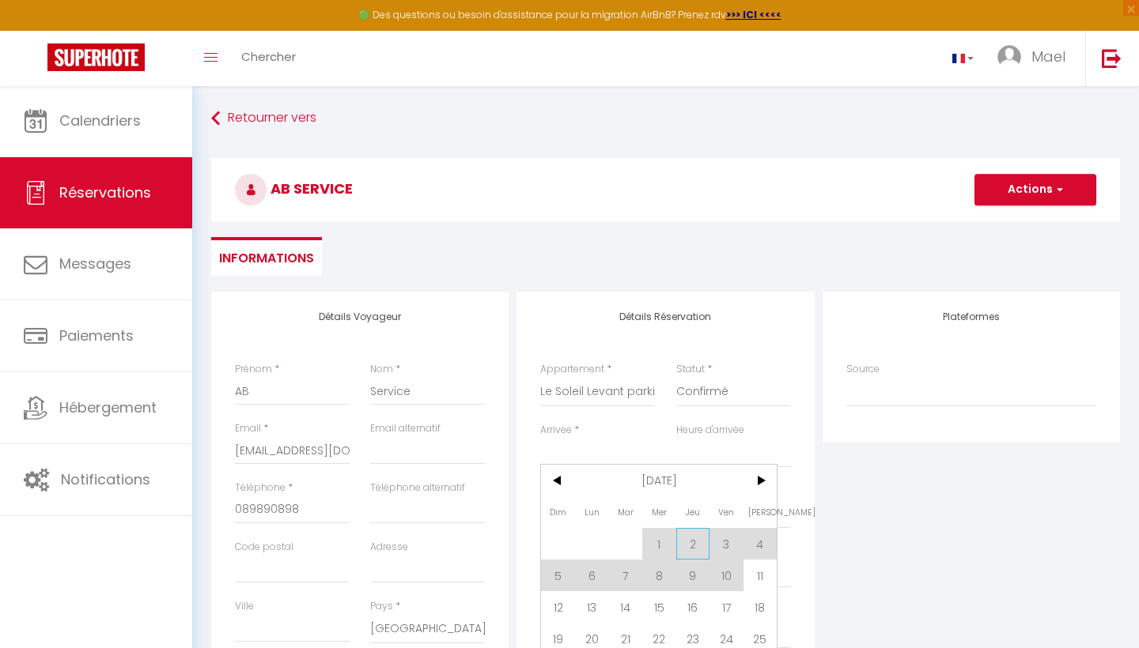
scroll to position [23, 0]
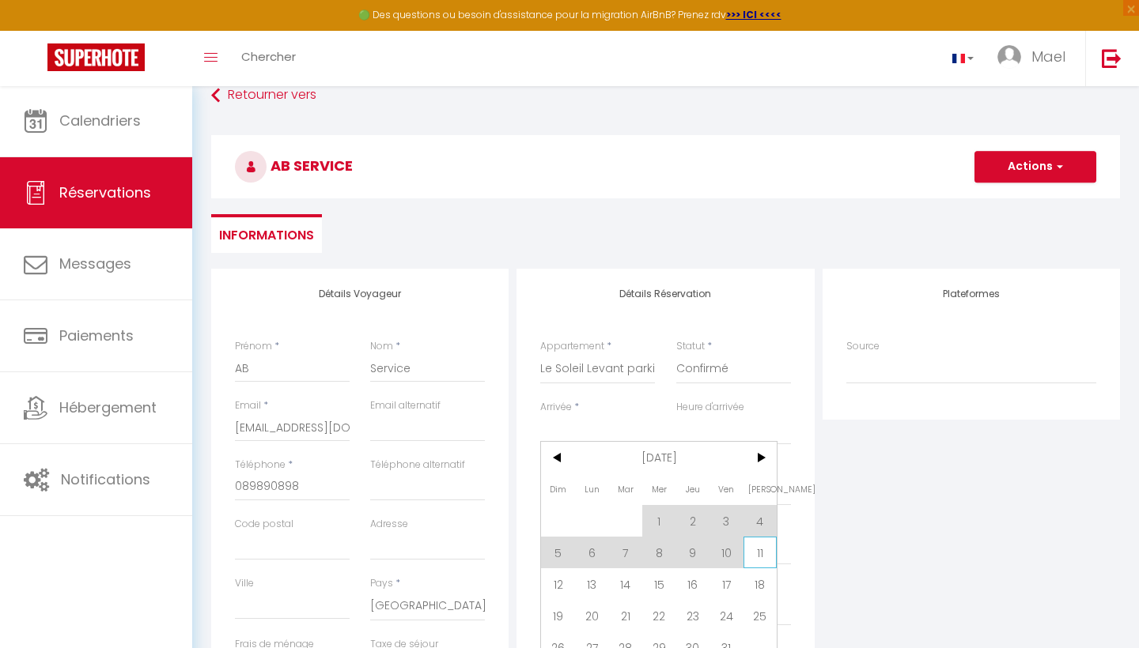
click at [767, 546] on span "11" at bounding box center [760, 553] width 34 height 32
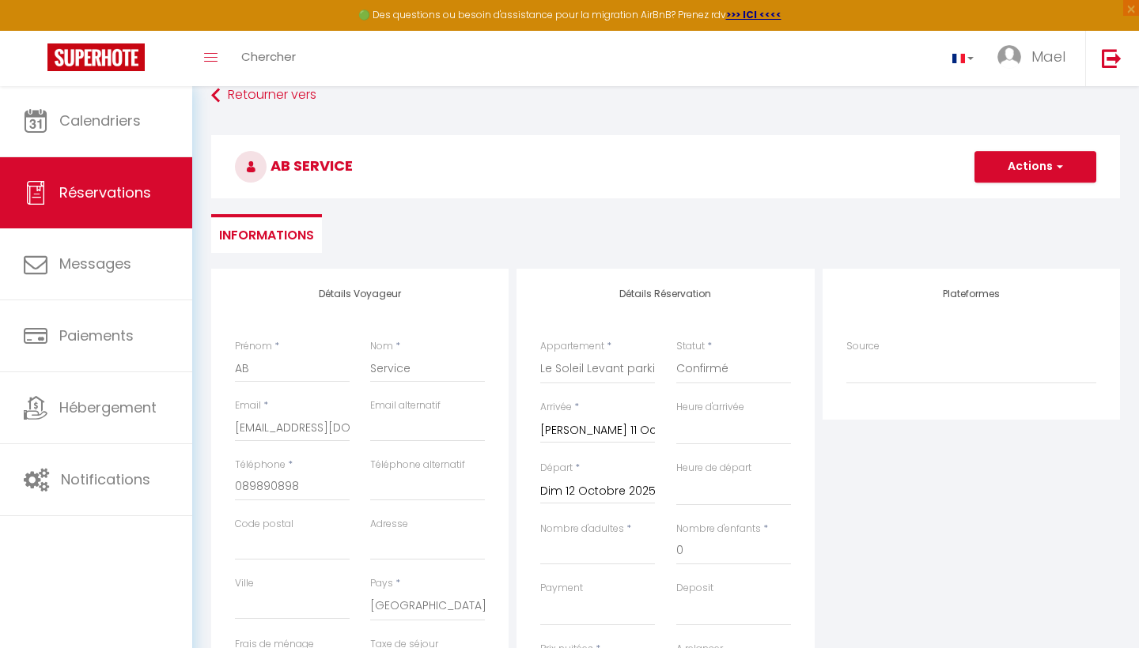
click at [604, 491] on input "Dim 12 Octobre 2025" at bounding box center [597, 492] width 115 height 21
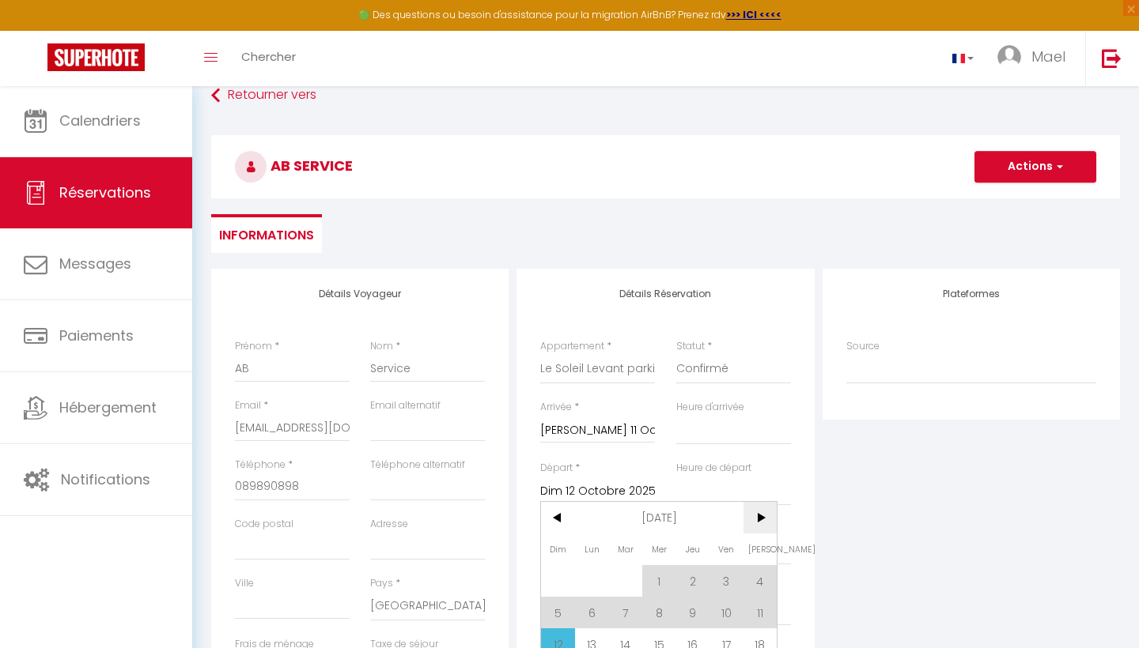
click at [752, 516] on span ">" at bounding box center [760, 518] width 34 height 32
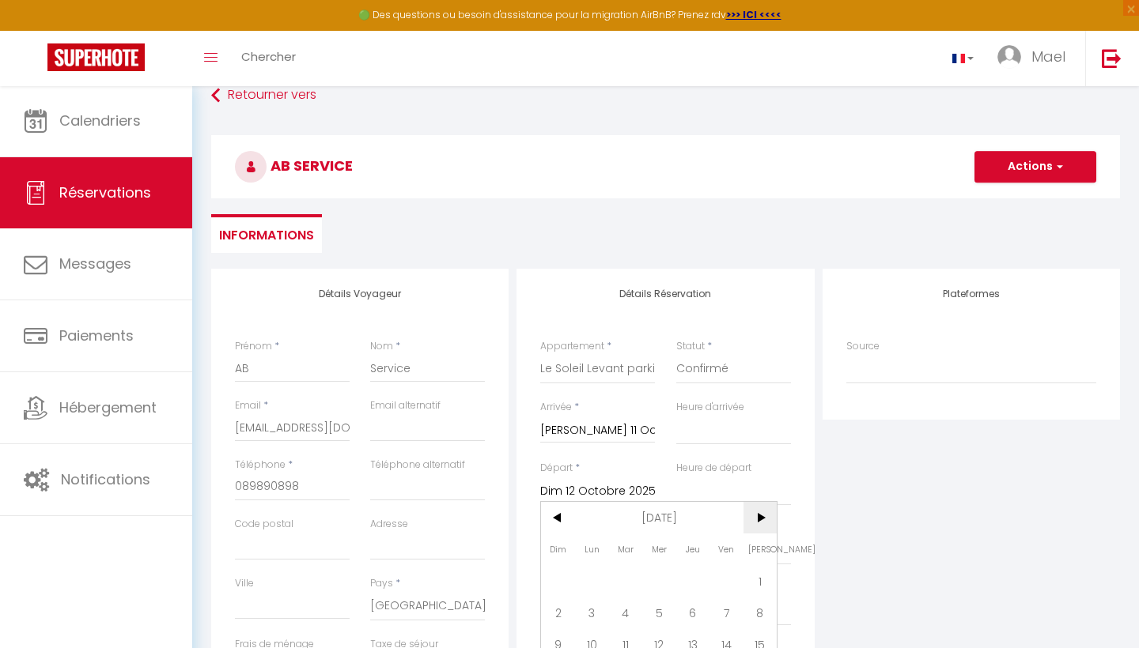
scroll to position [70, 0]
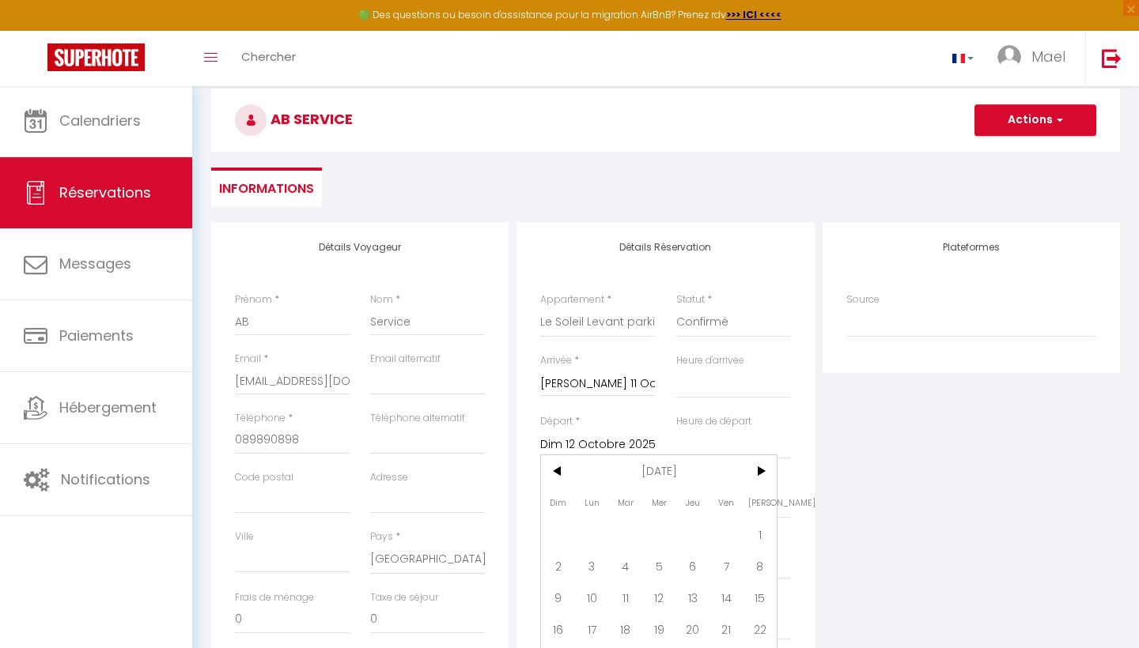
click at [623, 597] on span "11" at bounding box center [625, 598] width 34 height 32
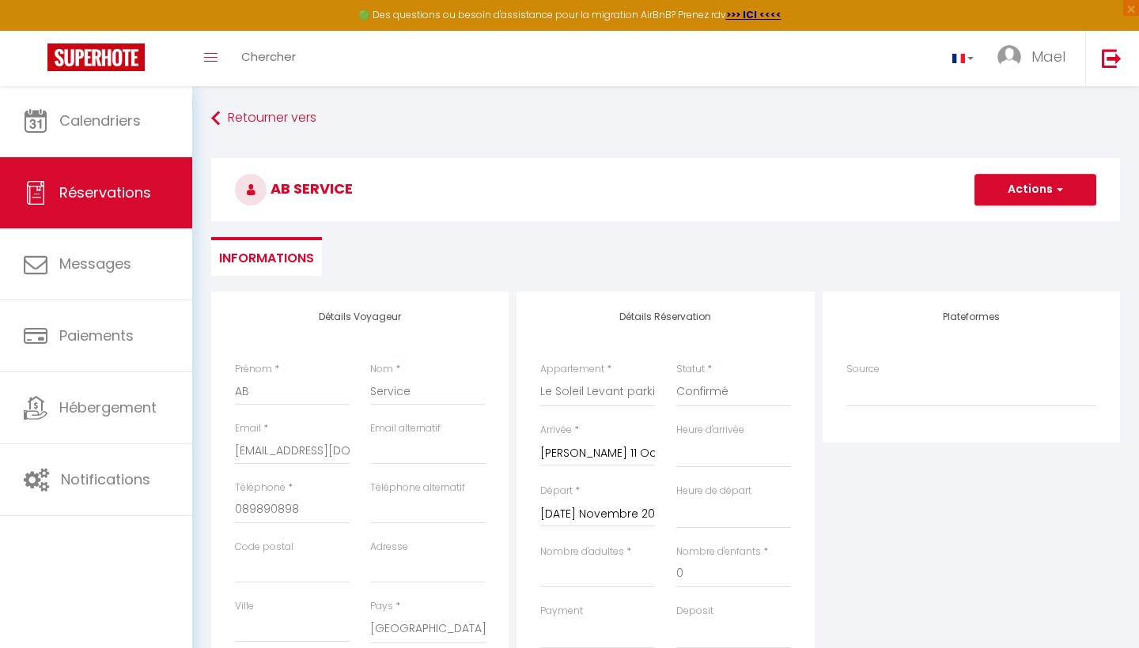
scroll to position [0, 0]
click at [1030, 198] on button "Actions" at bounding box center [1035, 190] width 122 height 32
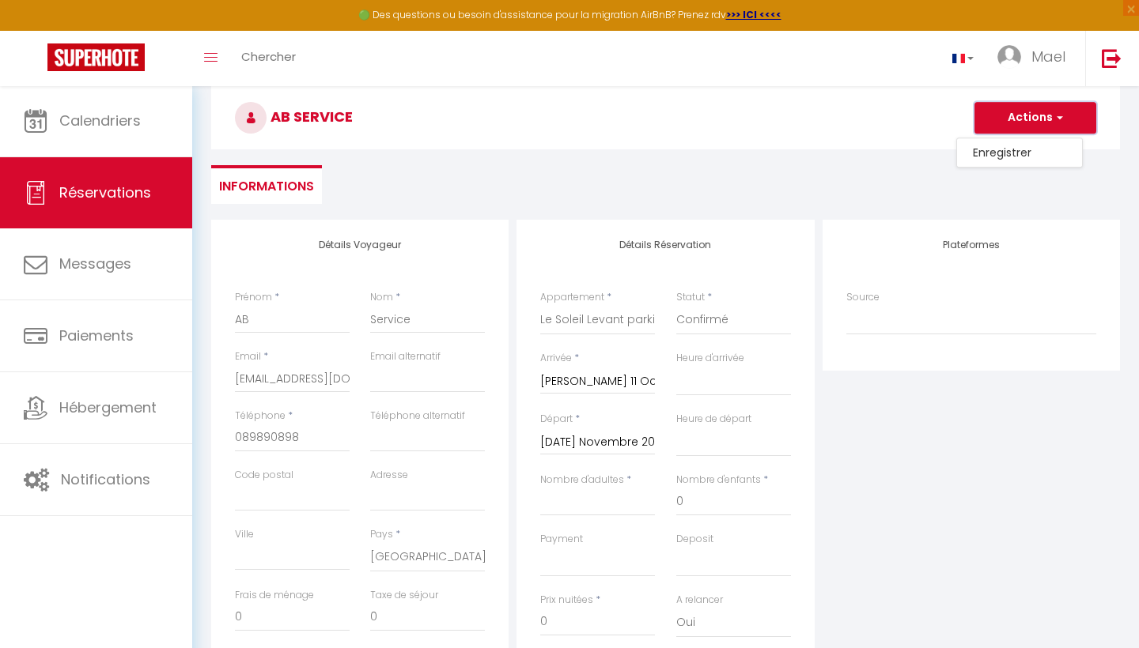
scroll to position [93, 0]
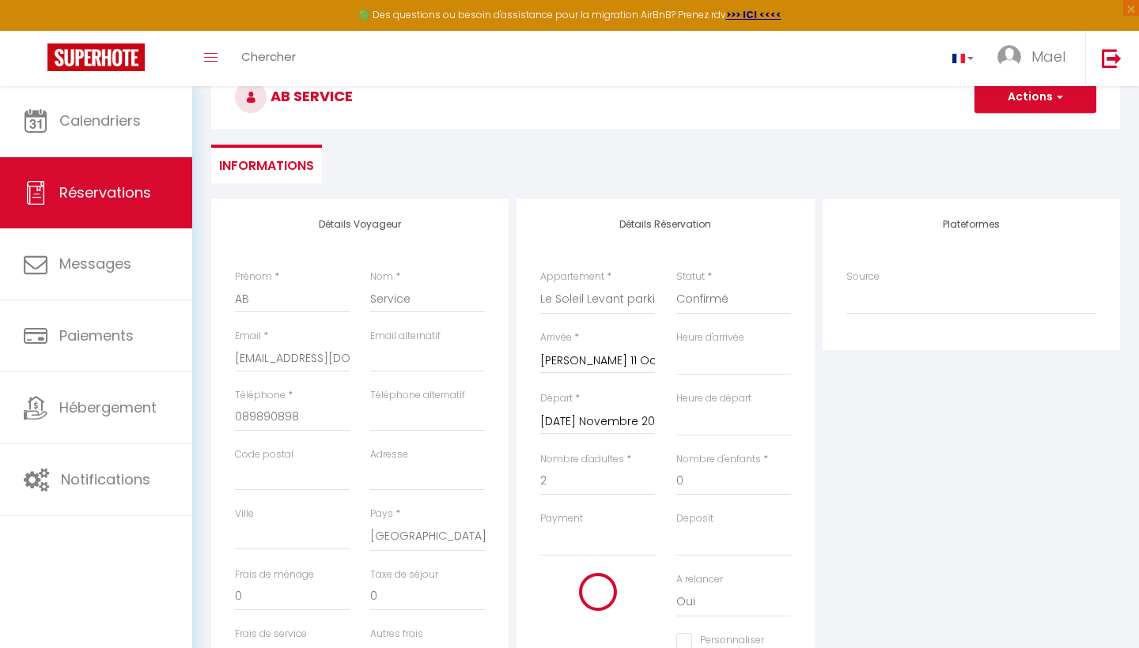
click at [936, 444] on div "Plateformes Source Direct [DOMAIN_NAME] [DOMAIN_NAME] Chalet montagne Expedia G…" at bounding box center [970, 481] width 305 height 565
click at [1028, 107] on button "Actions" at bounding box center [1035, 97] width 122 height 32
click at [1004, 134] on link "Enregistrer" at bounding box center [1019, 132] width 125 height 21
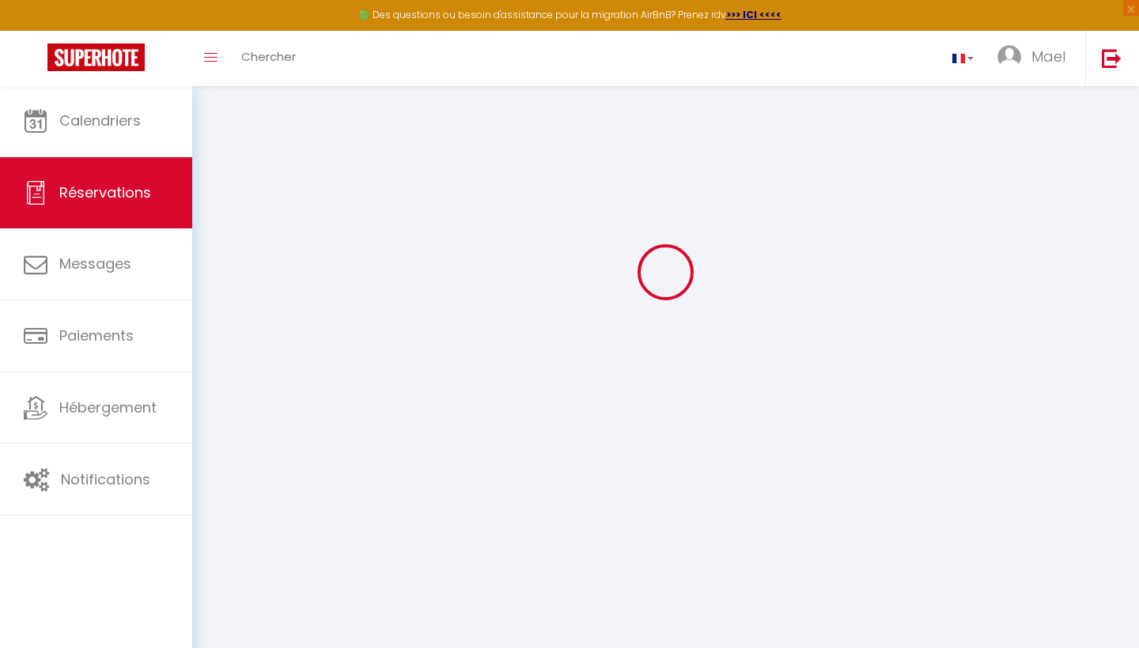
scroll to position [85, 0]
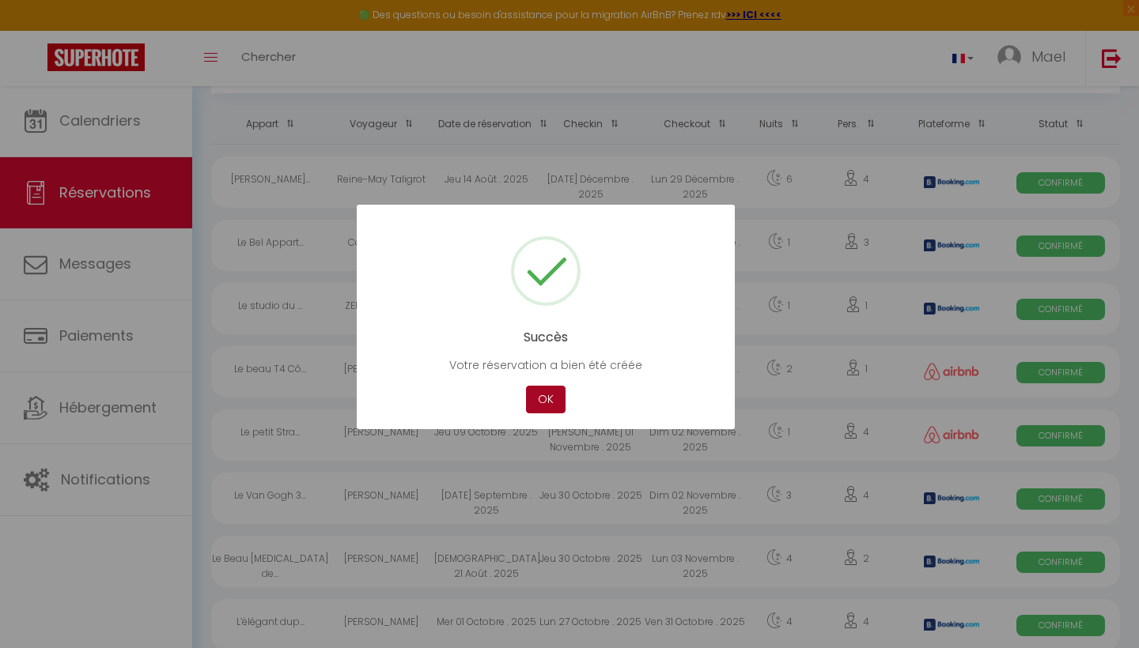
click at [547, 399] on button "OK" at bounding box center [546, 400] width 40 height 28
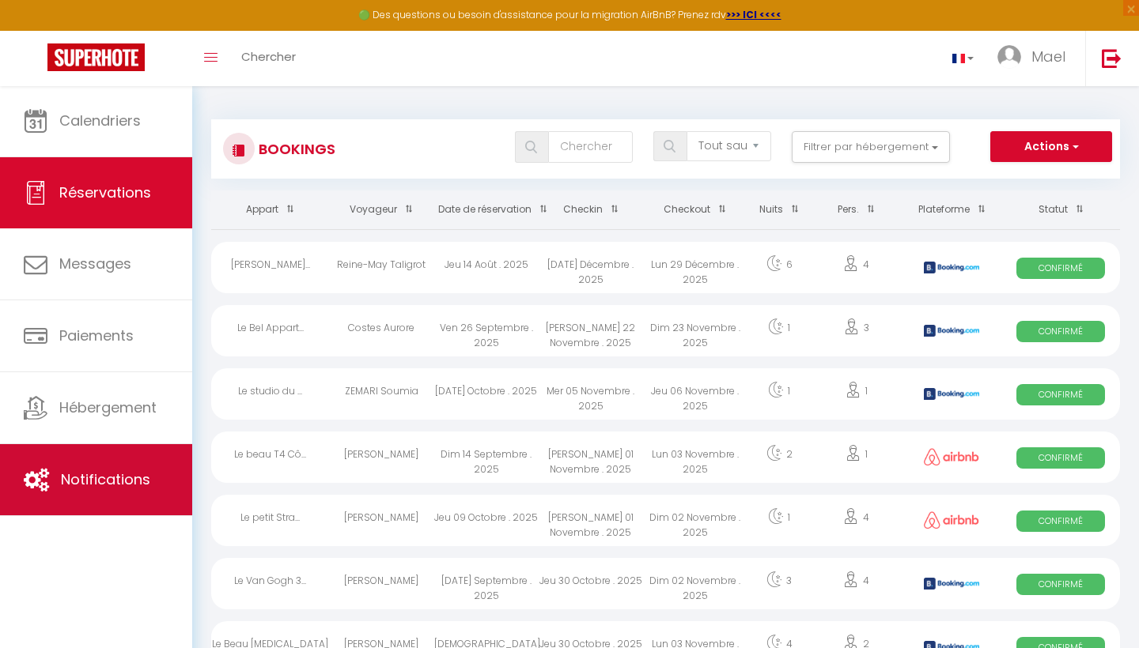
click at [122, 495] on link "Notifications" at bounding box center [96, 479] width 192 height 71
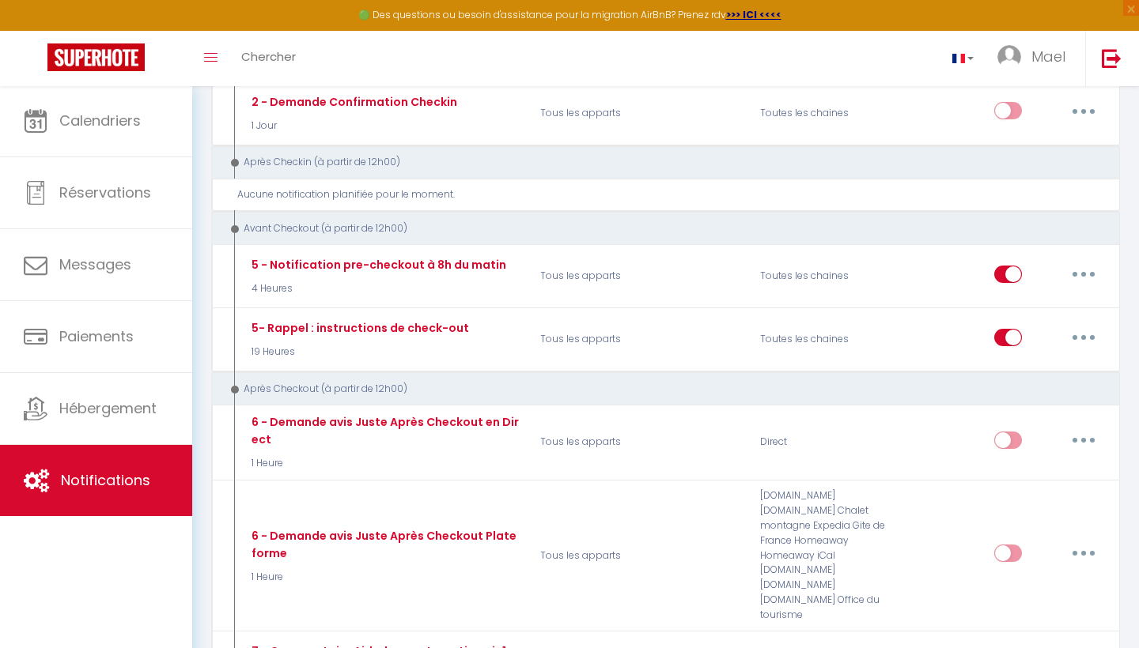
scroll to position [1041, 0]
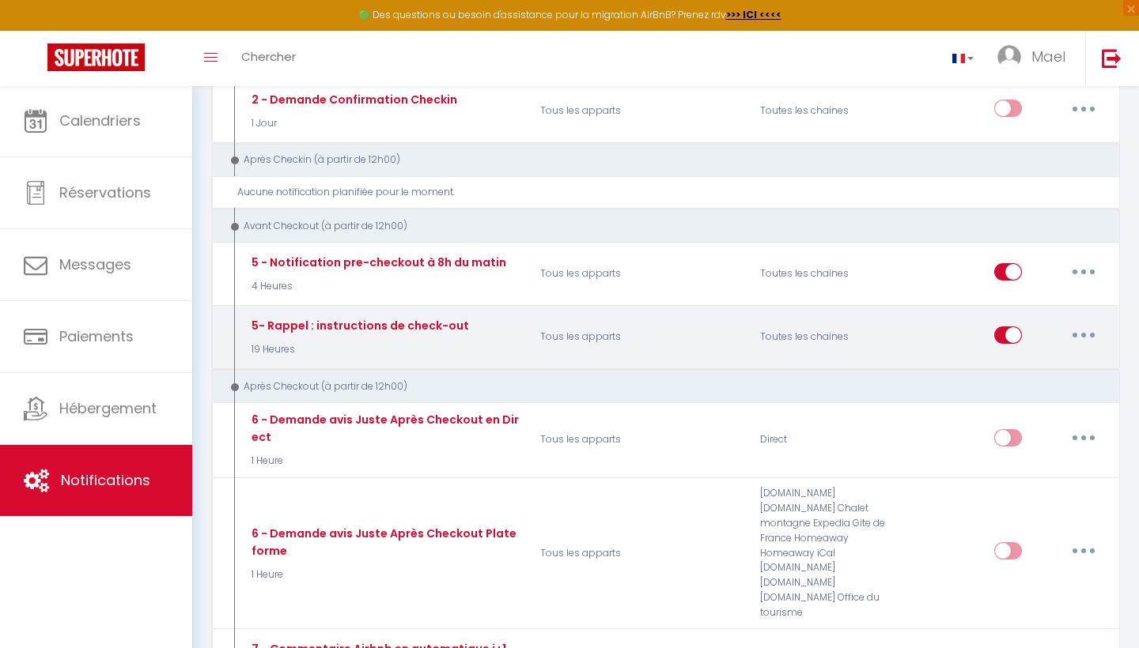
click at [1086, 323] on button "button" at bounding box center [1083, 335] width 44 height 25
click at [996, 357] on link "Editer" at bounding box center [1042, 370] width 117 height 27
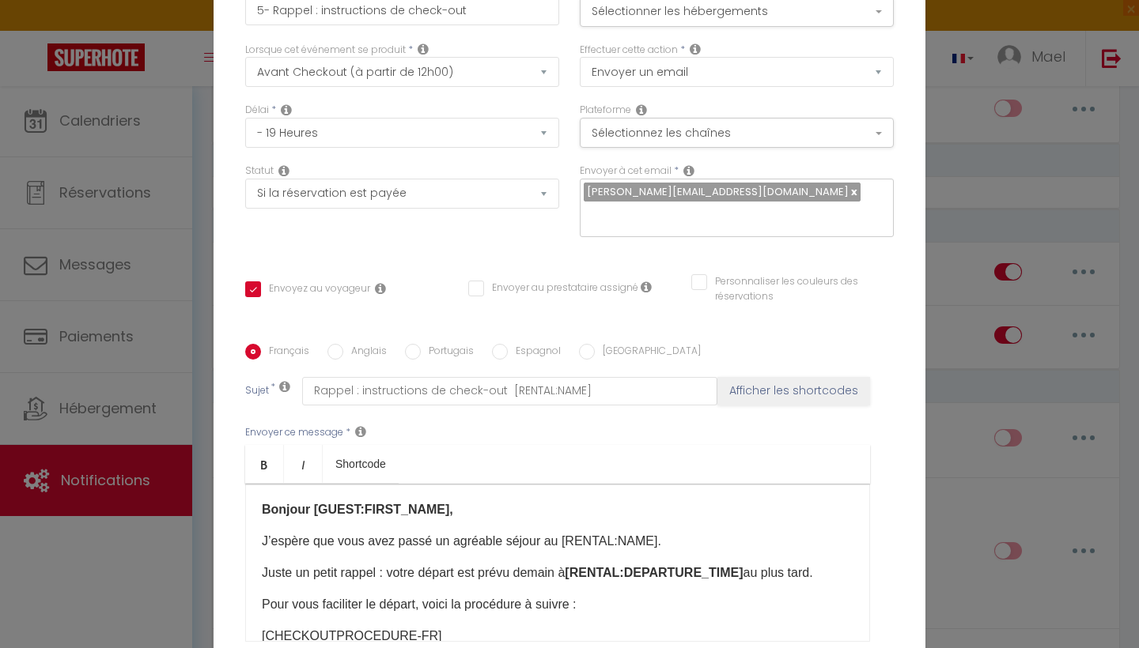
click at [951, 173] on div "Modifier la notification × Titre * 5- Rappel : instructions de check-out Pour c…" at bounding box center [569, 324] width 1139 height 648
click at [975, 137] on div "Modifier la notification × Titre * 5- Rappel : instructions de check-out Pour c…" at bounding box center [569, 324] width 1139 height 648
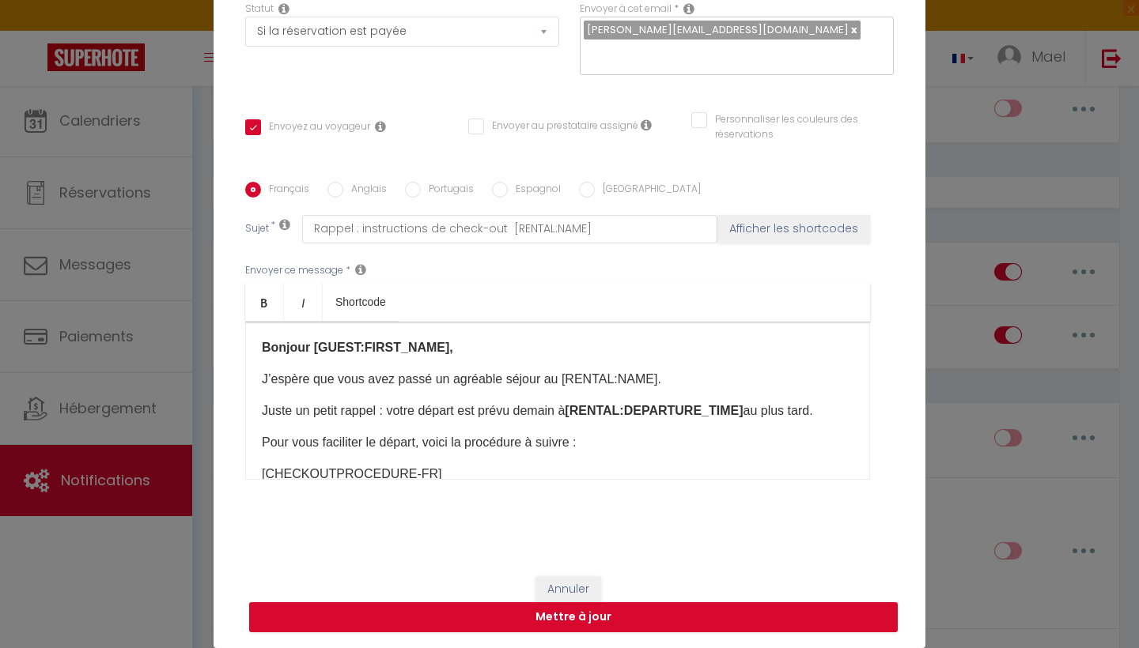
scroll to position [161, 0]
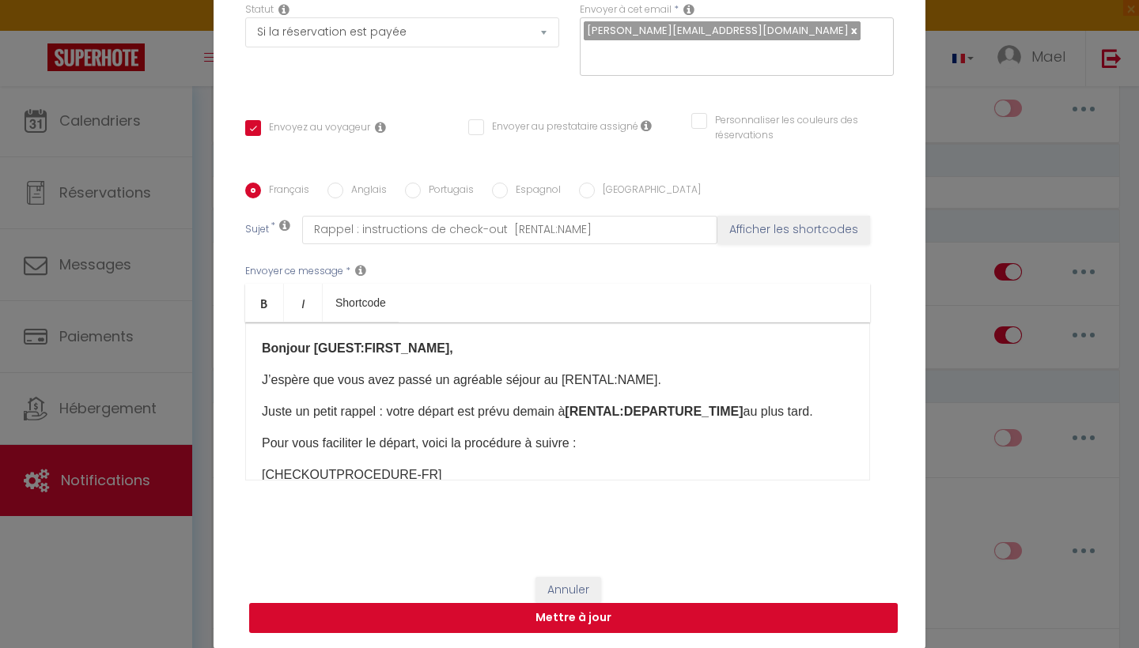
click at [633, 614] on button "Mettre à jour" at bounding box center [573, 618] width 648 height 30
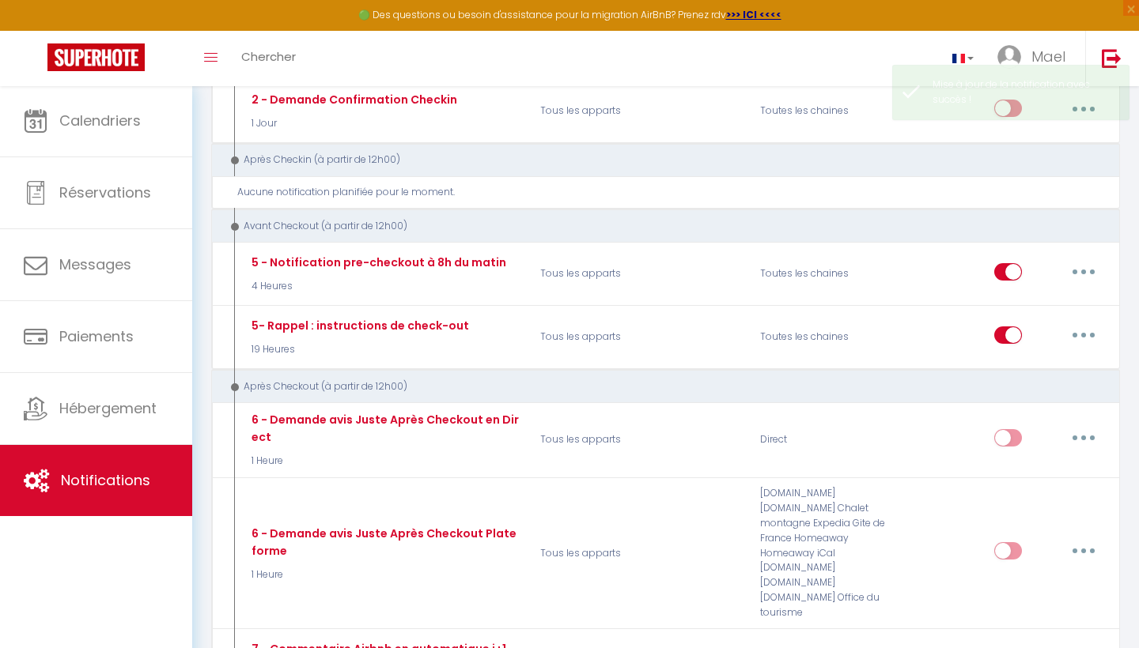
scroll to position [0, 0]
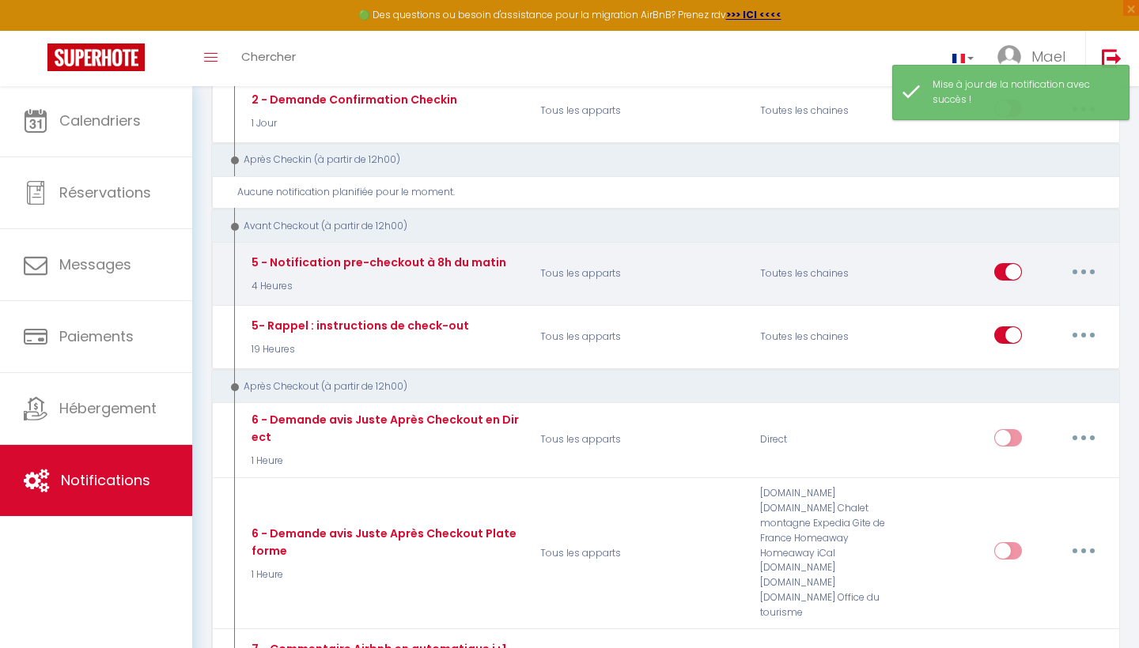
click at [1083, 259] on button "button" at bounding box center [1083, 271] width 44 height 25
click at [1027, 294] on link "Editer" at bounding box center [1042, 307] width 117 height 27
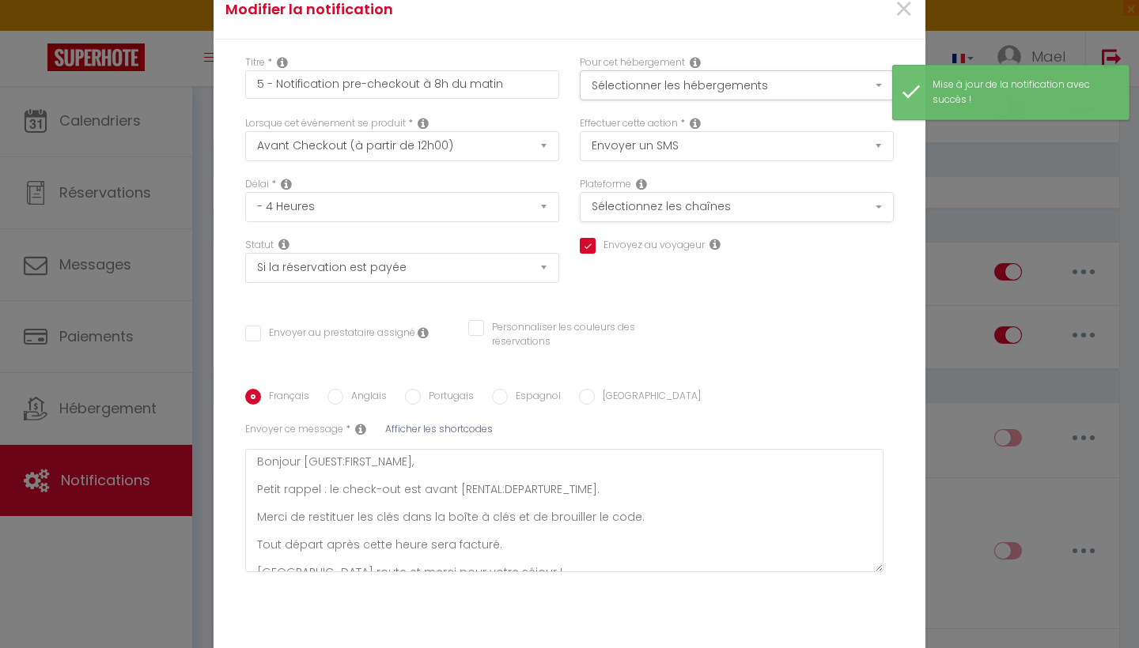
click at [736, 215] on button "Sélectionnez les chaînes" at bounding box center [737, 207] width 314 height 30
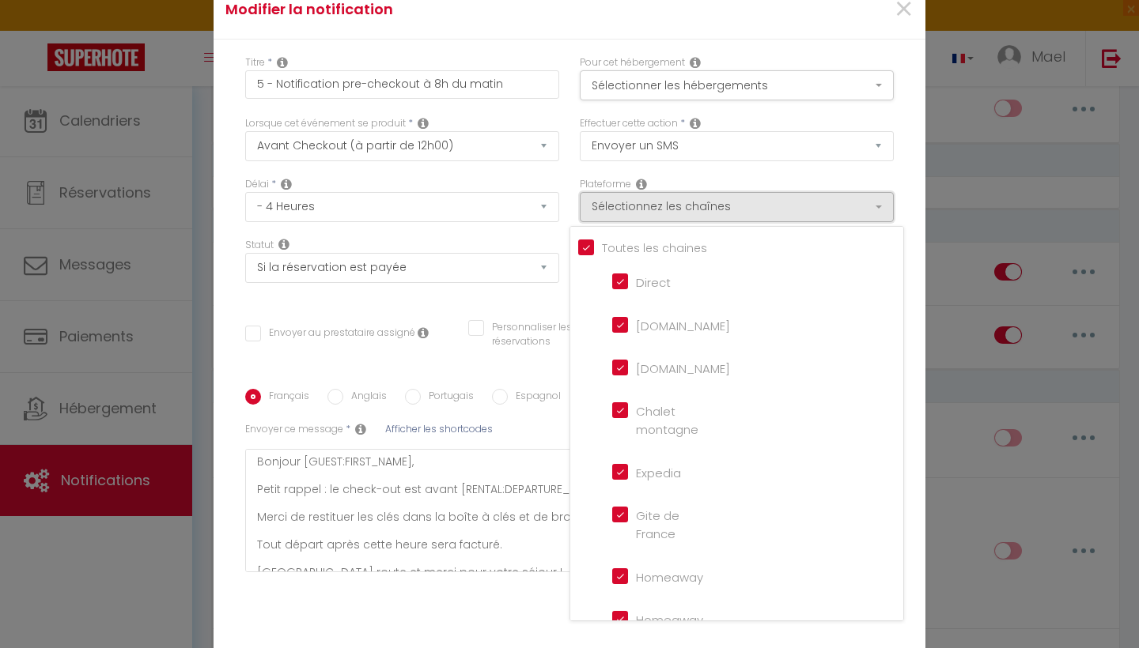
scroll to position [15, 0]
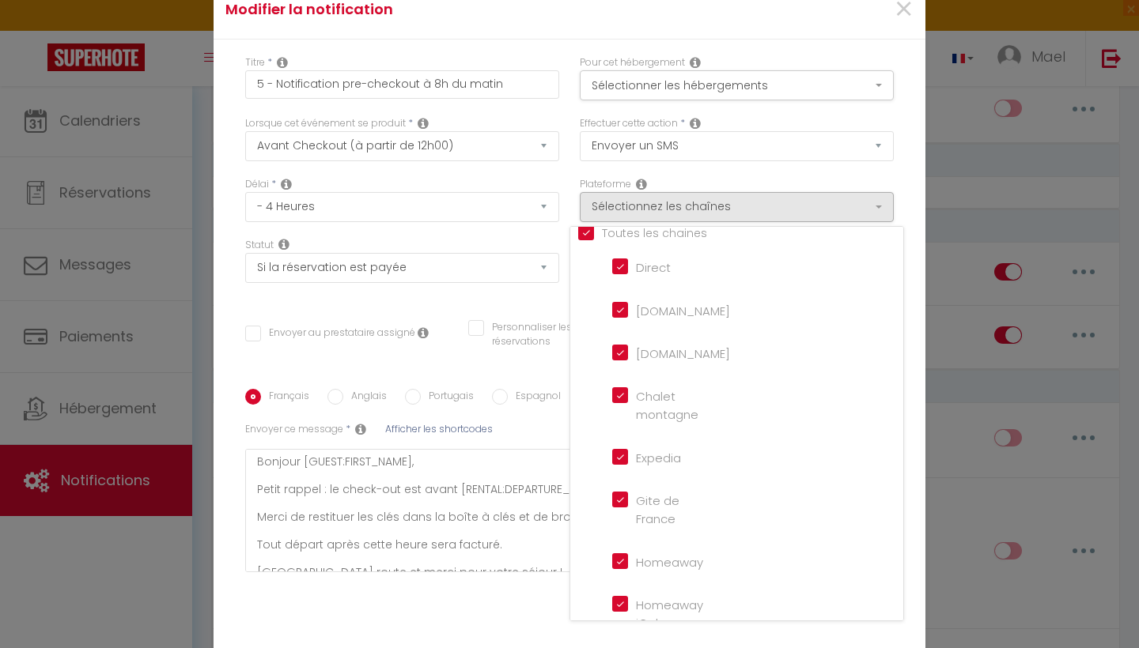
click at [774, 189] on div "Plateforme Sélectionnez les chaînes Toutes les chaines Direct [DOMAIN_NAME] [DO…" at bounding box center [737, 199] width 314 height 45
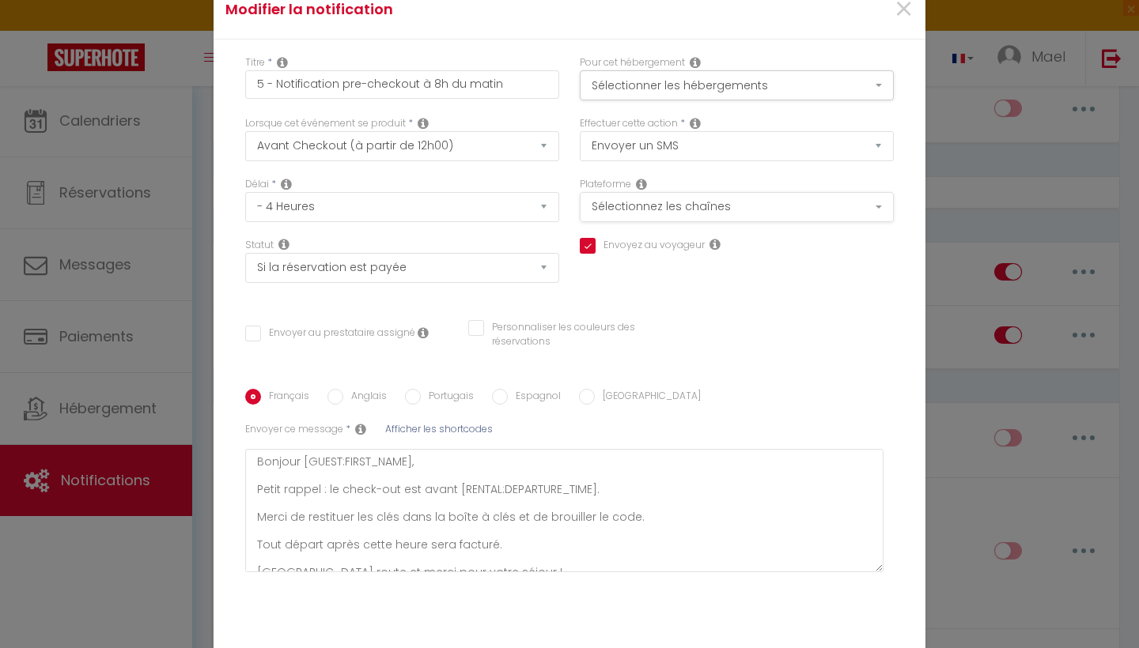
click at [716, 209] on button "Sélectionnez les chaînes" at bounding box center [737, 207] width 314 height 30
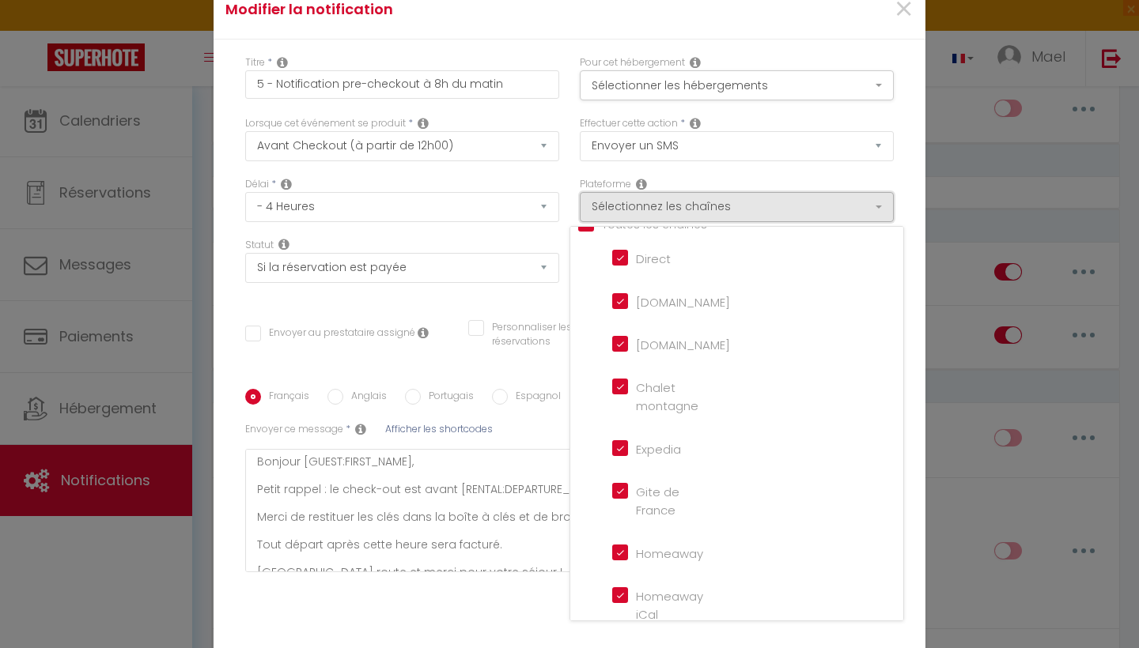
scroll to position [0, 0]
click at [576, 88] on div "Pour cet hébergement Sélectionner les hébergements Tous les apparts Autres Magn…" at bounding box center [736, 85] width 334 height 61
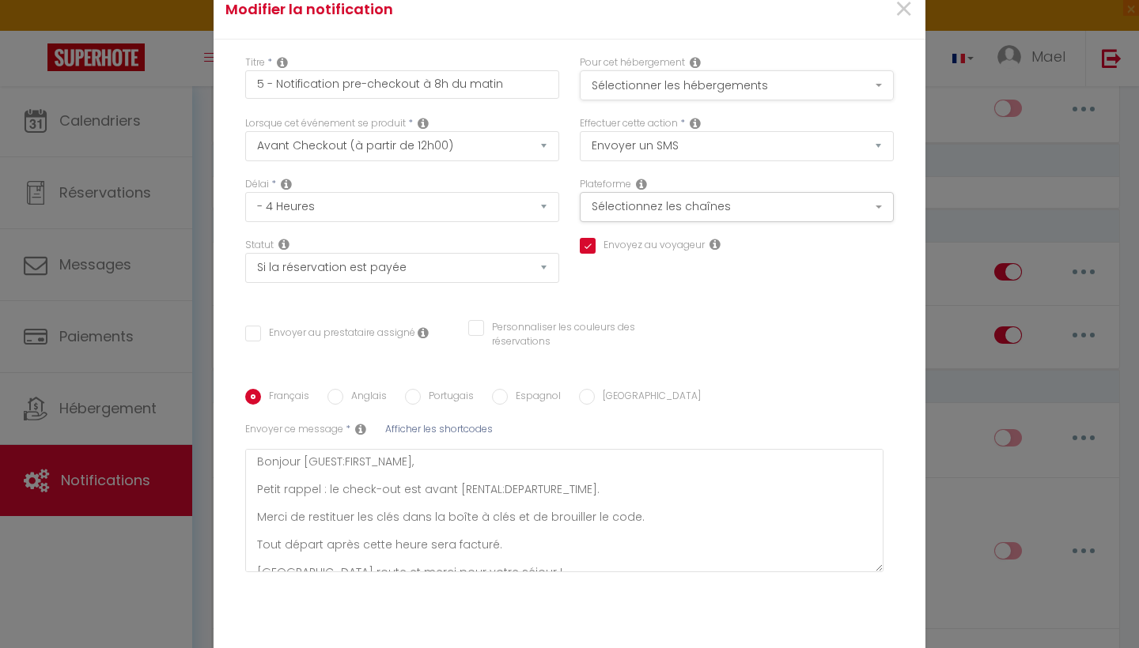
click at [614, 85] on button "Sélectionner les hébergements" at bounding box center [737, 85] width 314 height 30
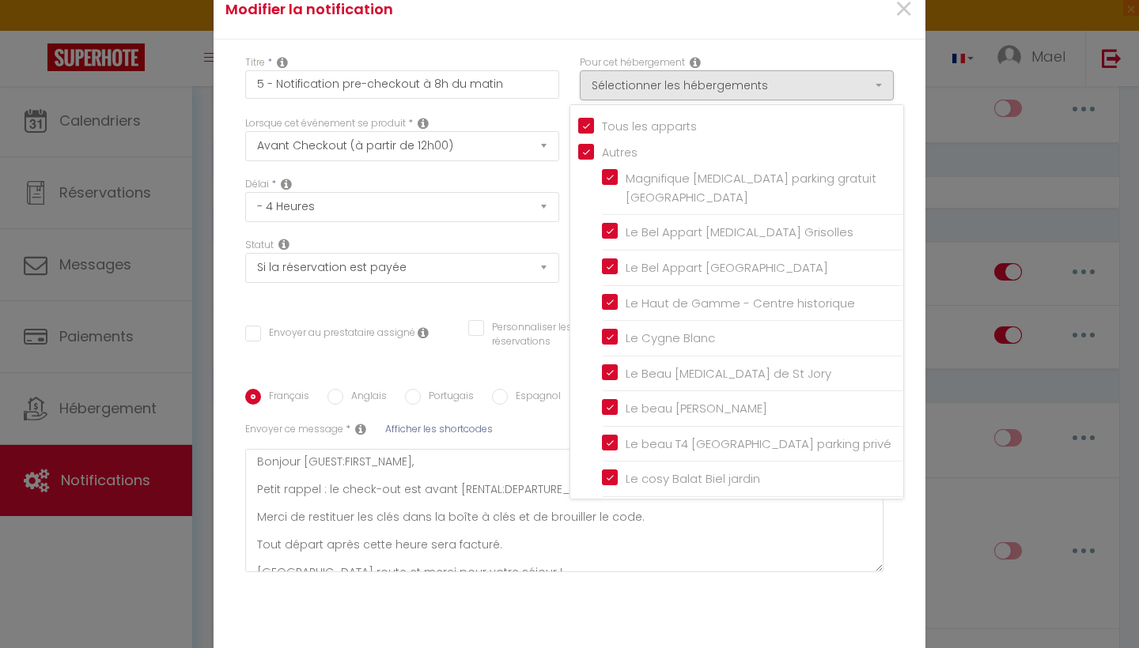
click at [581, 36] on div "Modifier la notification ×" at bounding box center [570, 9] width 712 height 59
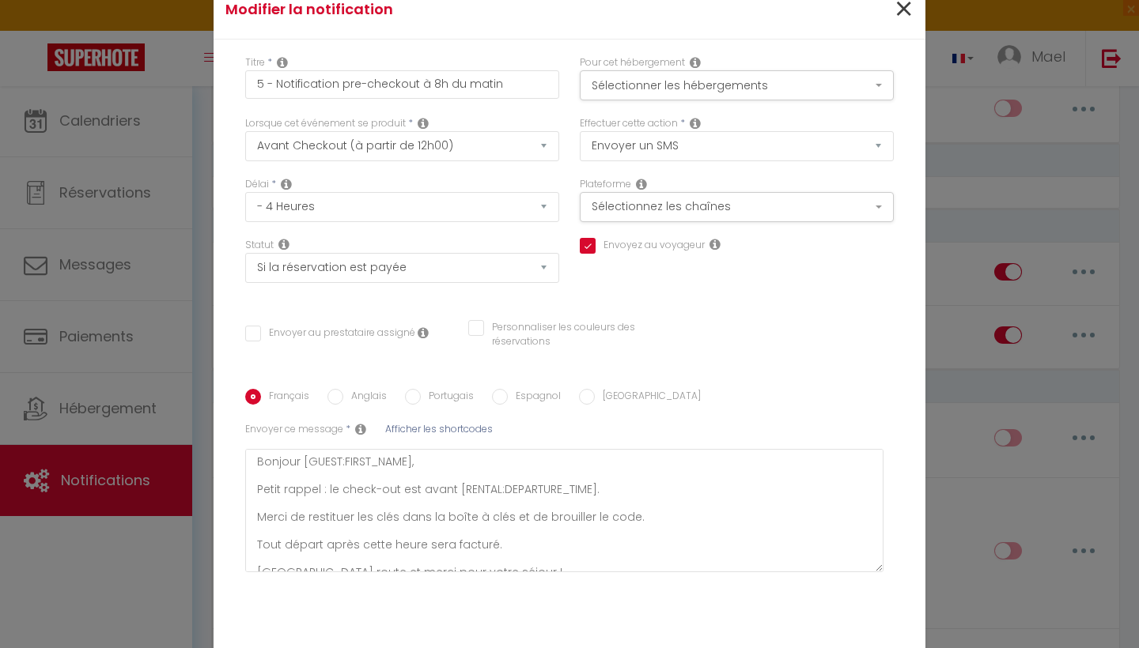
click at [907, 28] on span "×" at bounding box center [904, 9] width 20 height 47
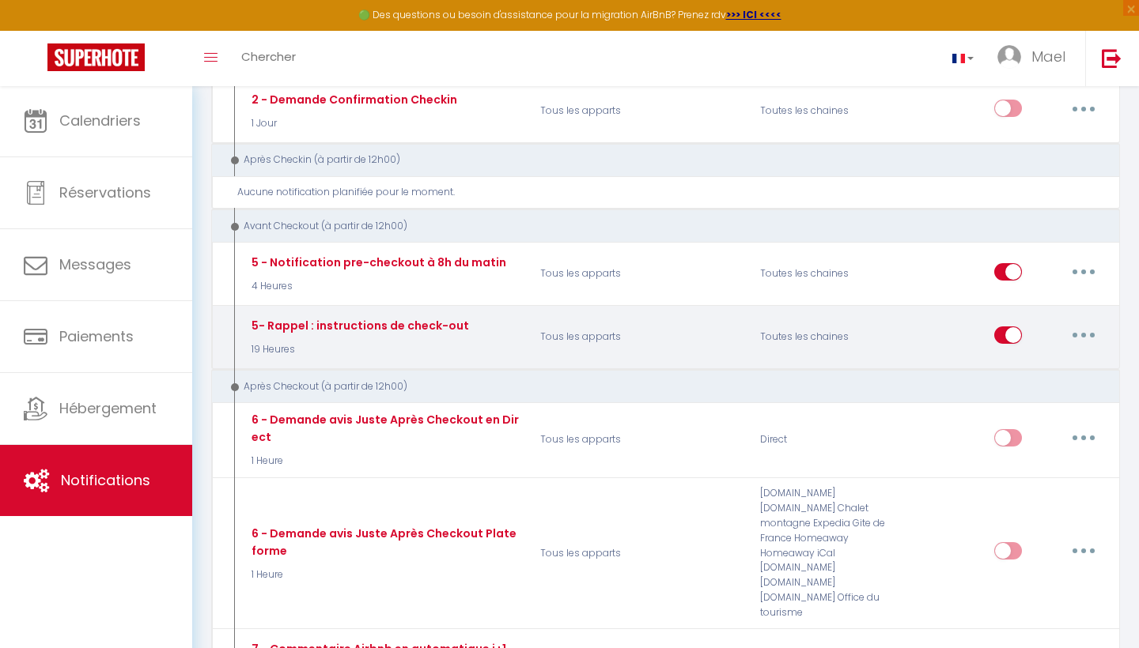
click at [1078, 323] on button "button" at bounding box center [1083, 335] width 44 height 25
click at [1016, 357] on link "Editer" at bounding box center [1042, 370] width 117 height 27
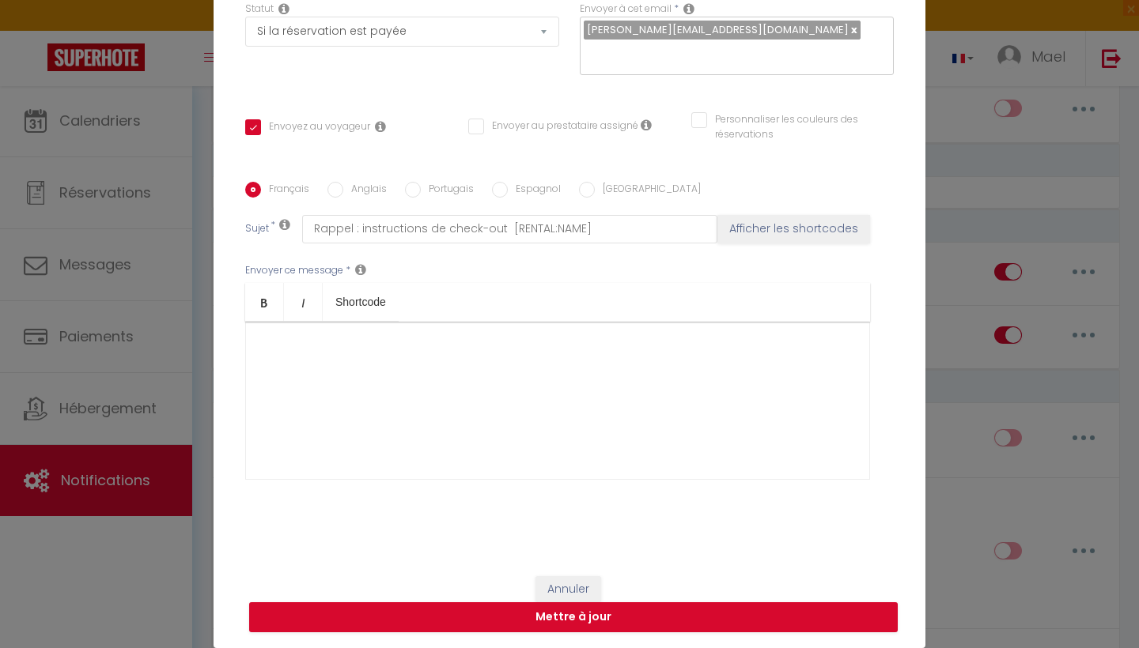
scroll to position [161, 0]
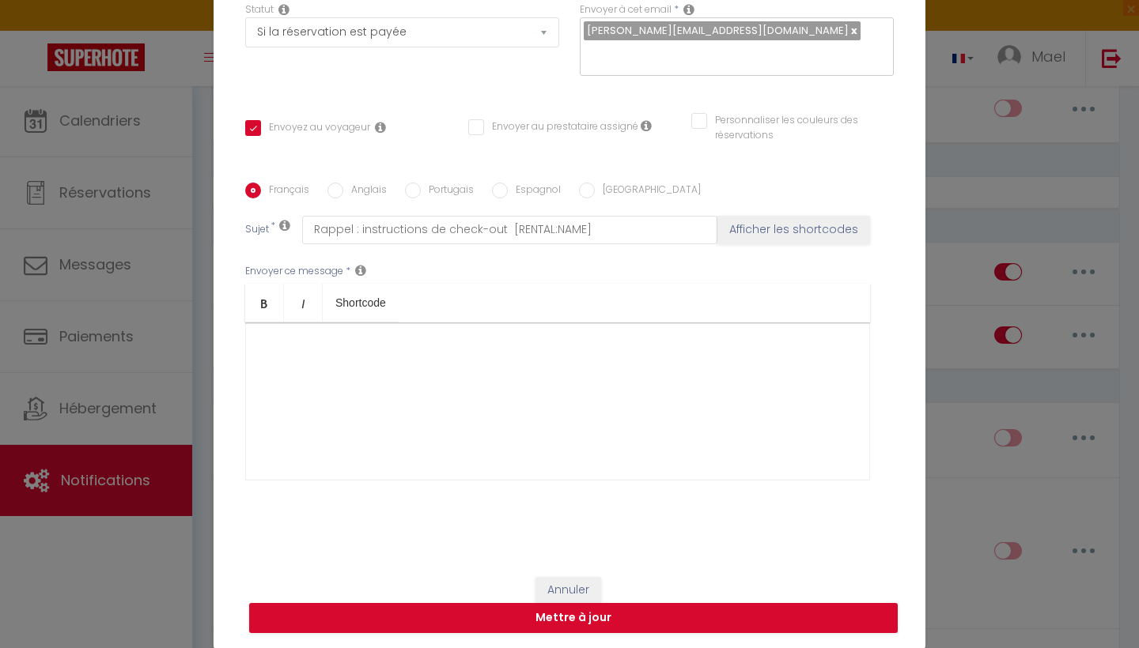
click at [331, 196] on input "Anglais" at bounding box center [335, 191] width 16 height 16
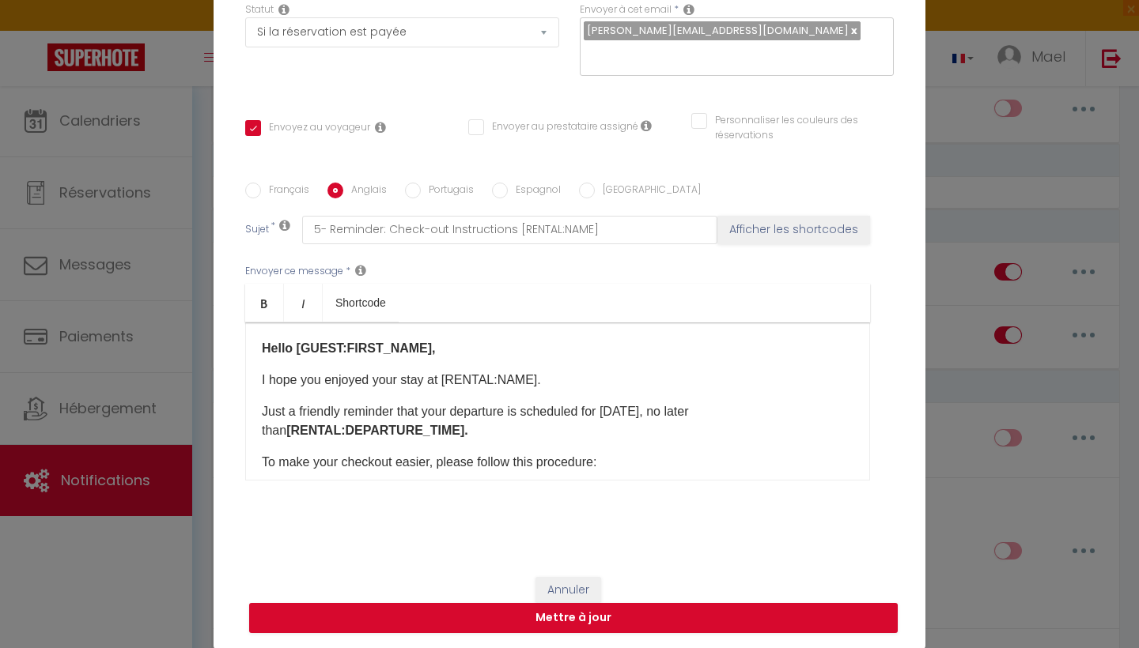
click at [259, 196] on input "Français" at bounding box center [253, 191] width 16 height 16
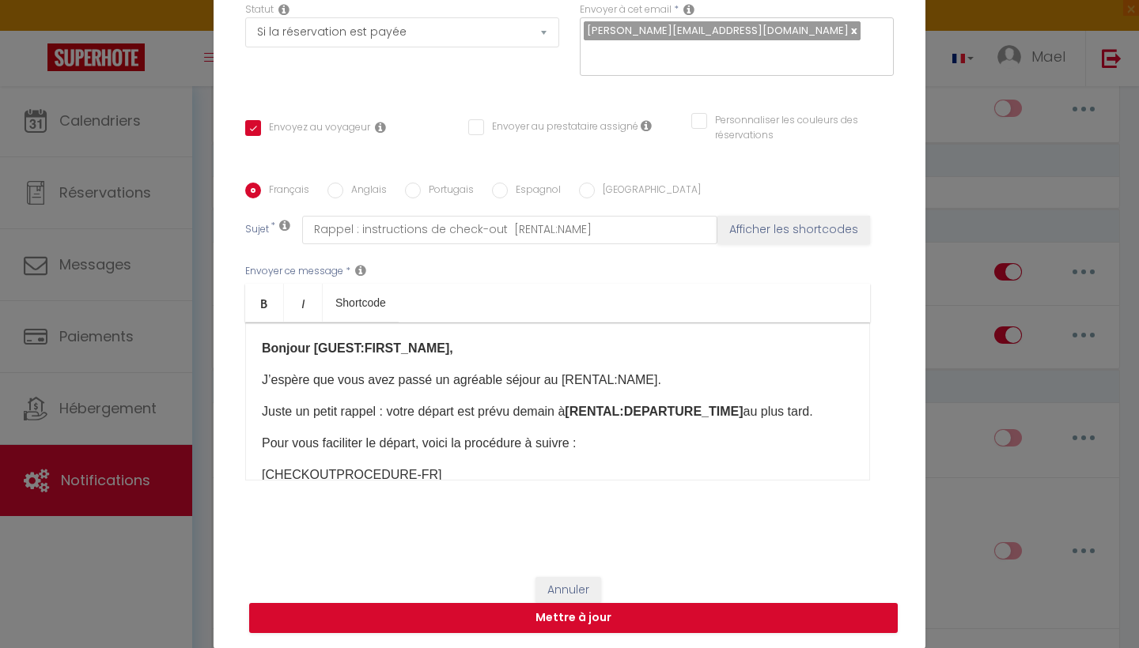
click at [349, 194] on label "Anglais" at bounding box center [364, 191] width 43 height 17
click at [343, 194] on input "Anglais" at bounding box center [335, 191] width 16 height 16
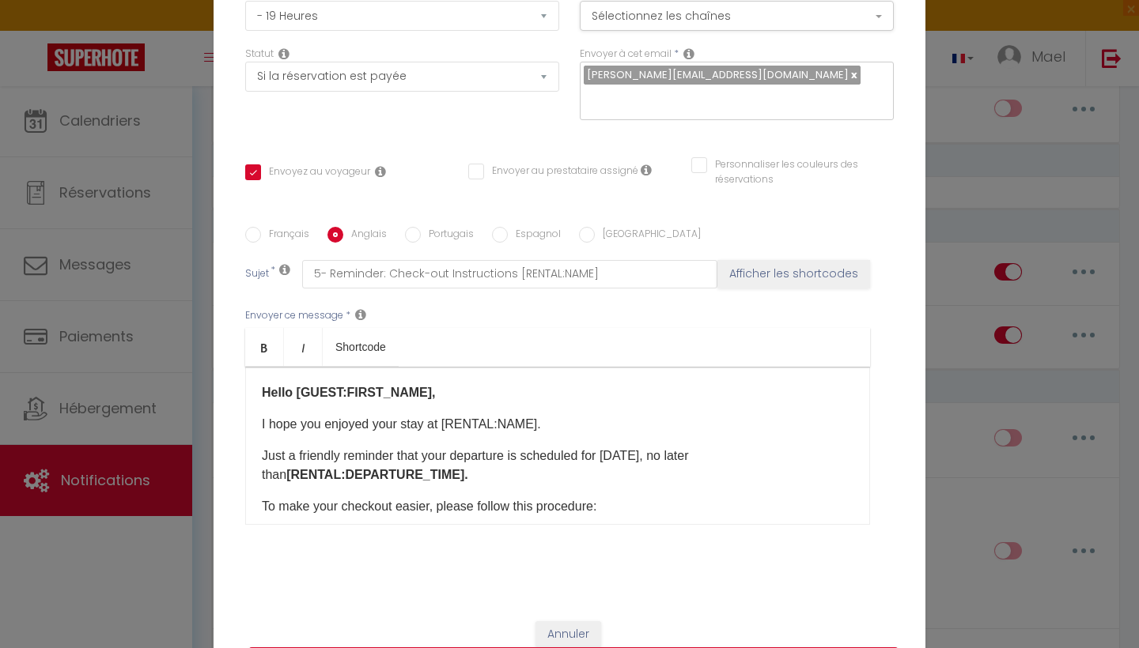
scroll to position [0, 0]
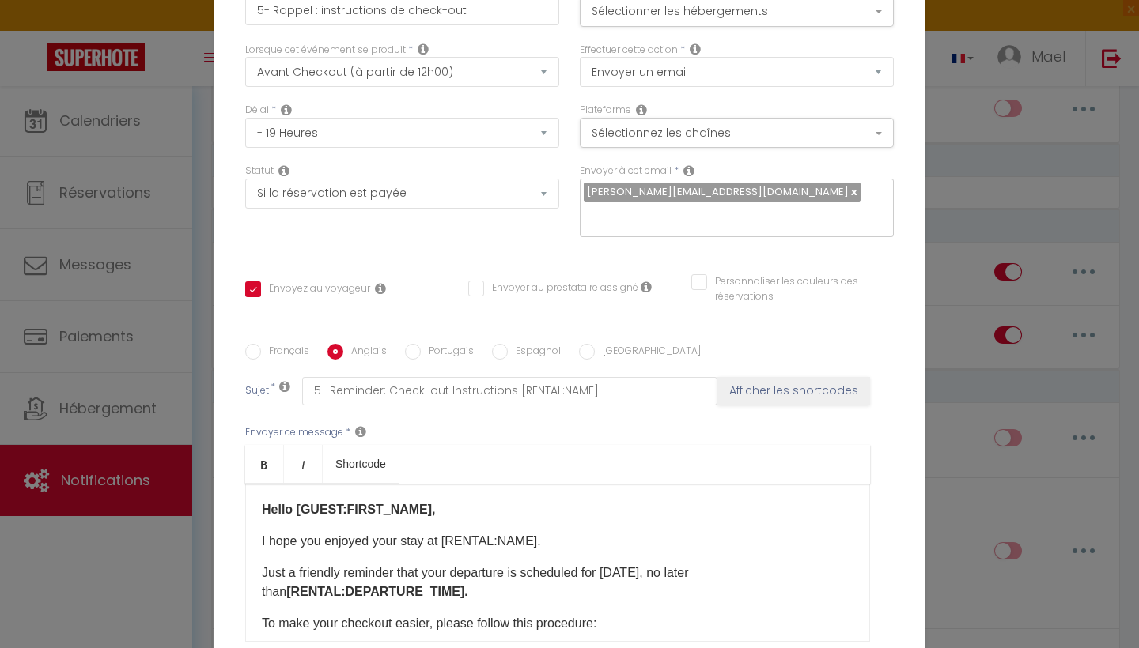
click at [848, 196] on link at bounding box center [852, 191] width 9 height 15
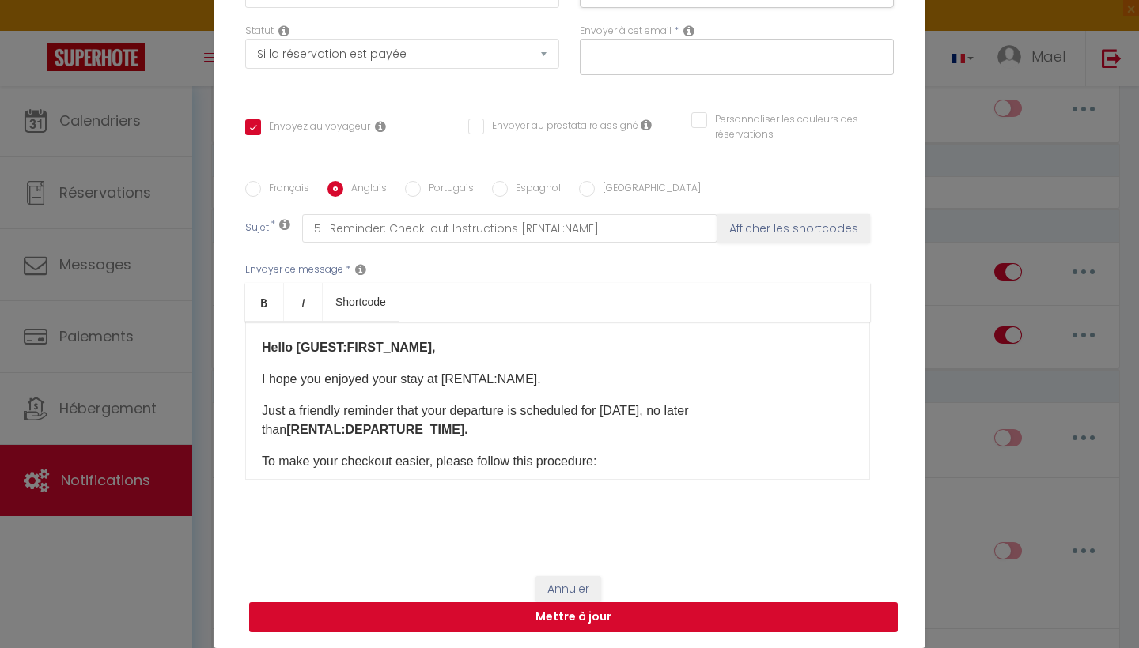
click at [610, 612] on button "Mettre à jour" at bounding box center [573, 618] width 648 height 30
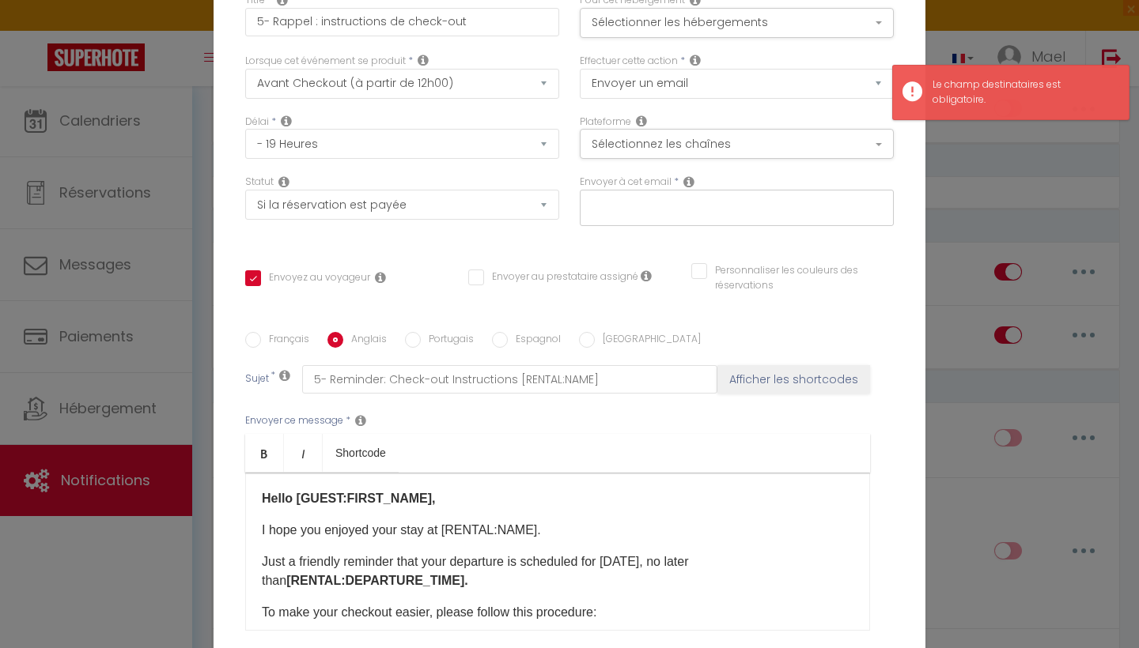
click at [688, 210] on input "text" at bounding box center [733, 205] width 298 height 21
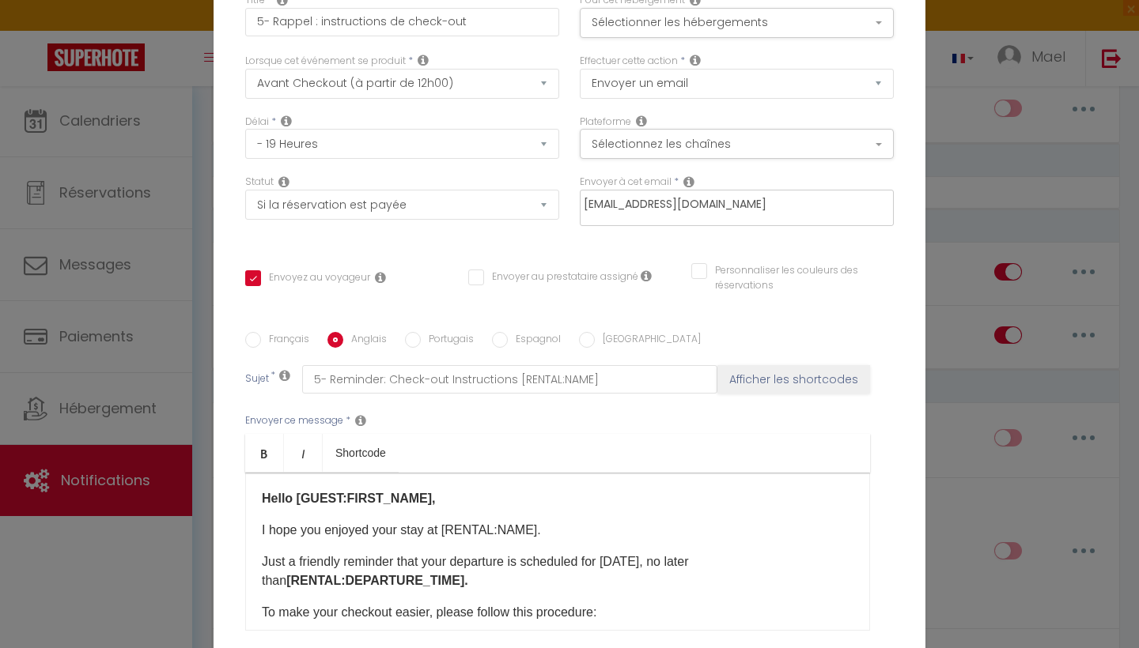
click at [795, 381] on button "Afficher les shortcodes" at bounding box center [793, 379] width 153 height 28
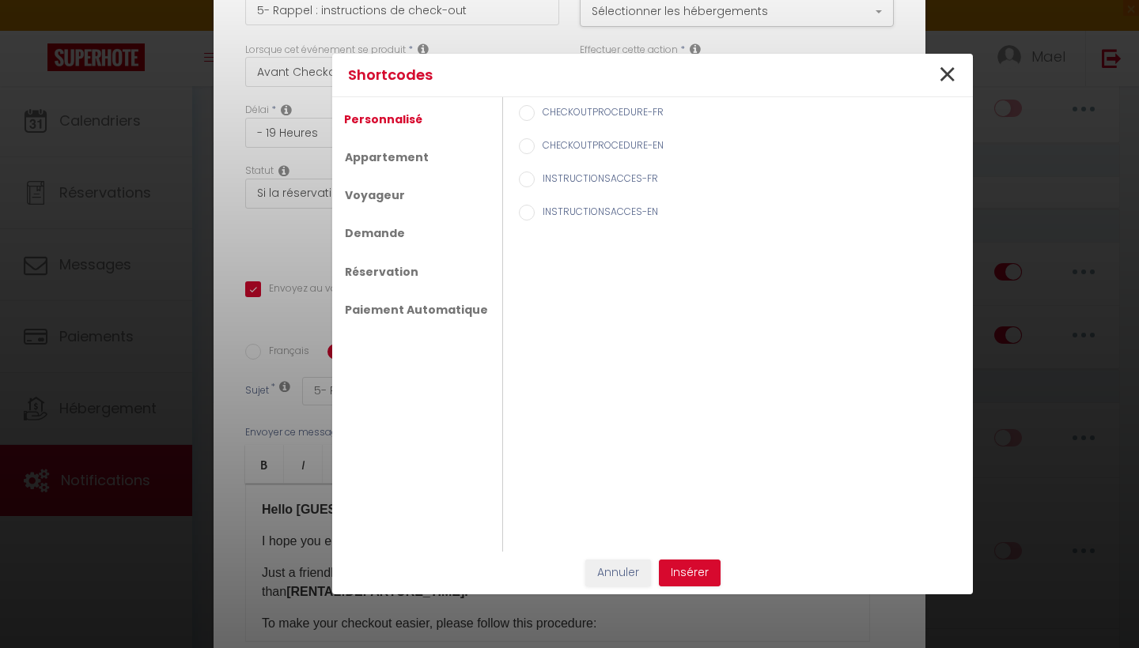
click at [943, 72] on span "×" at bounding box center [947, 74] width 20 height 47
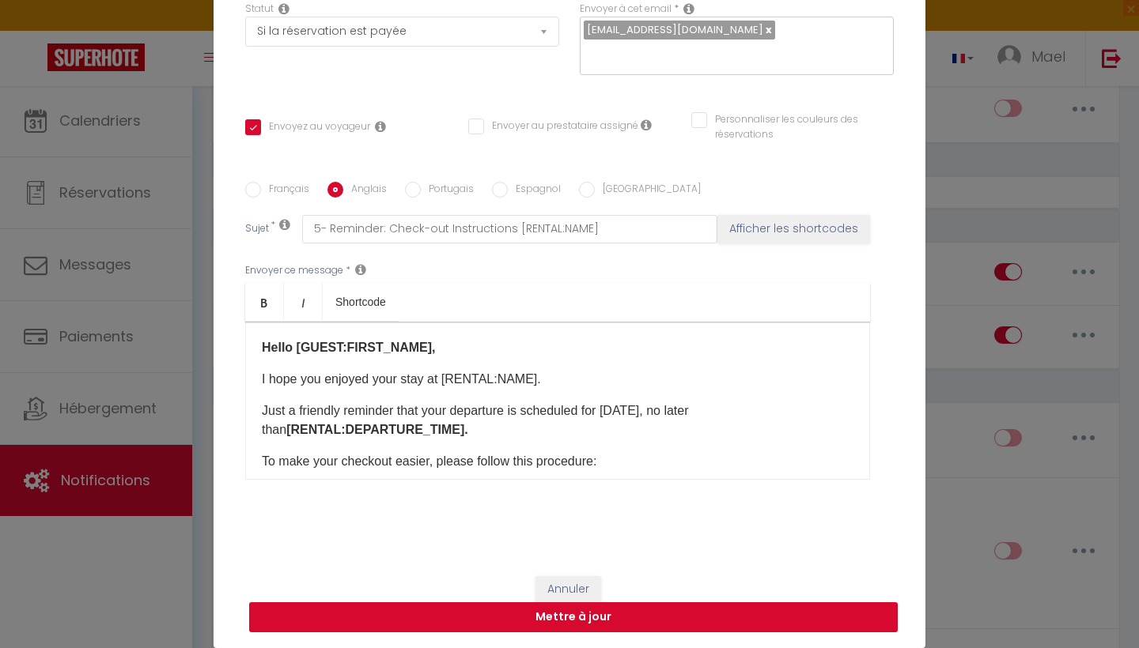
scroll to position [161, 0]
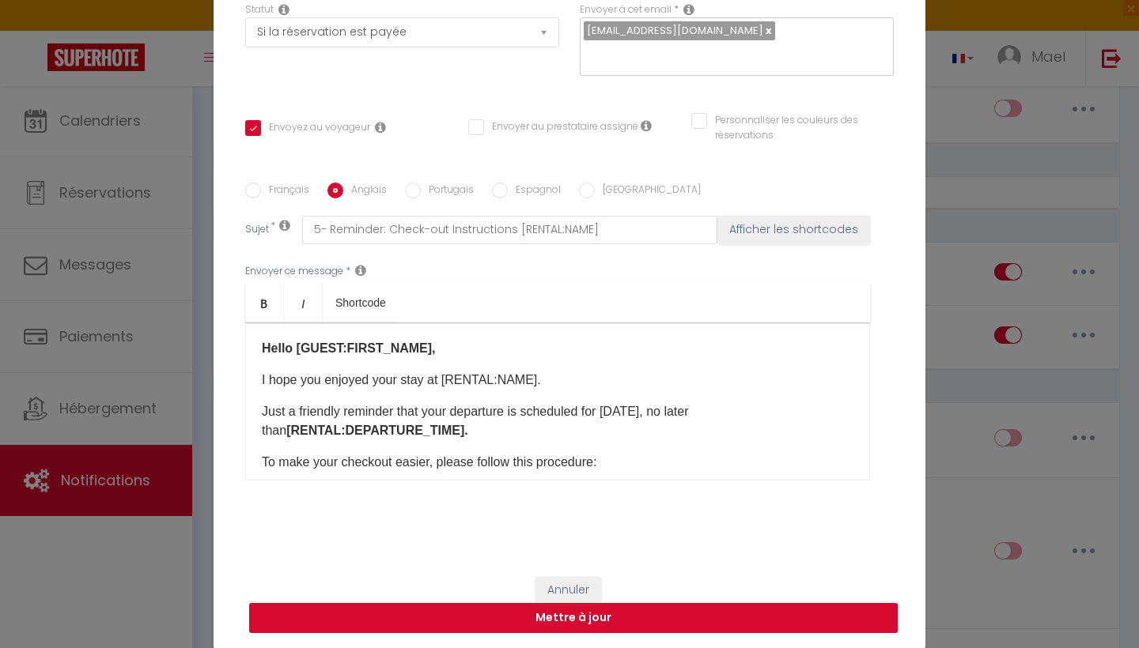
click at [637, 621] on button "Mettre à jour" at bounding box center [573, 618] width 648 height 30
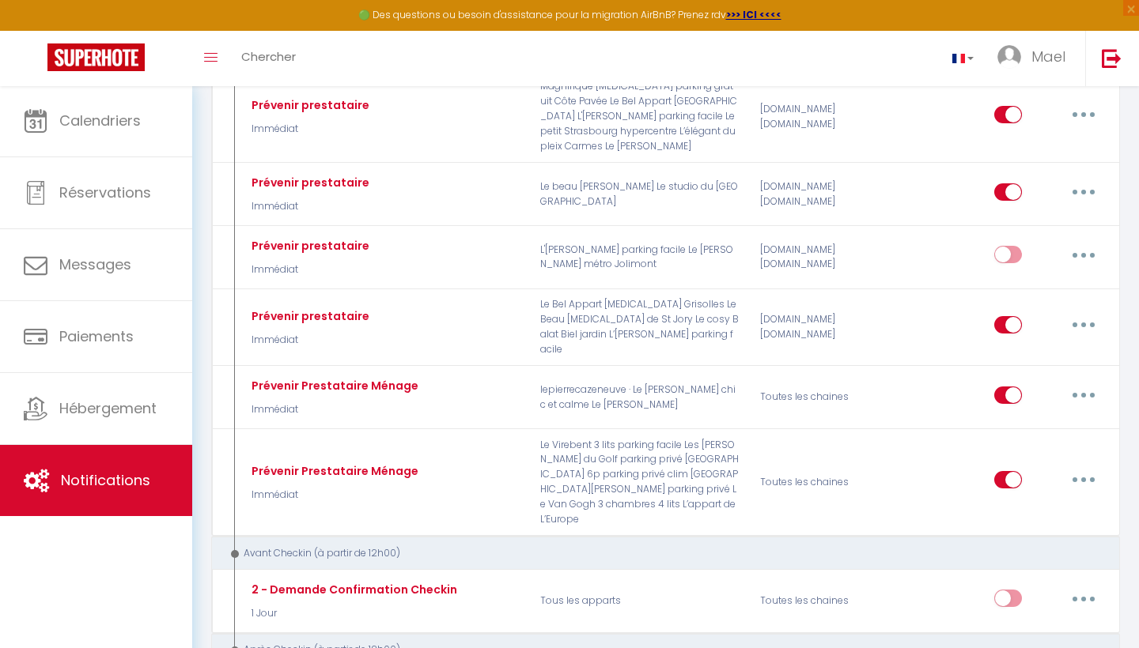
scroll to position [556, 0]
